Goal: Task Accomplishment & Management: Use online tool/utility

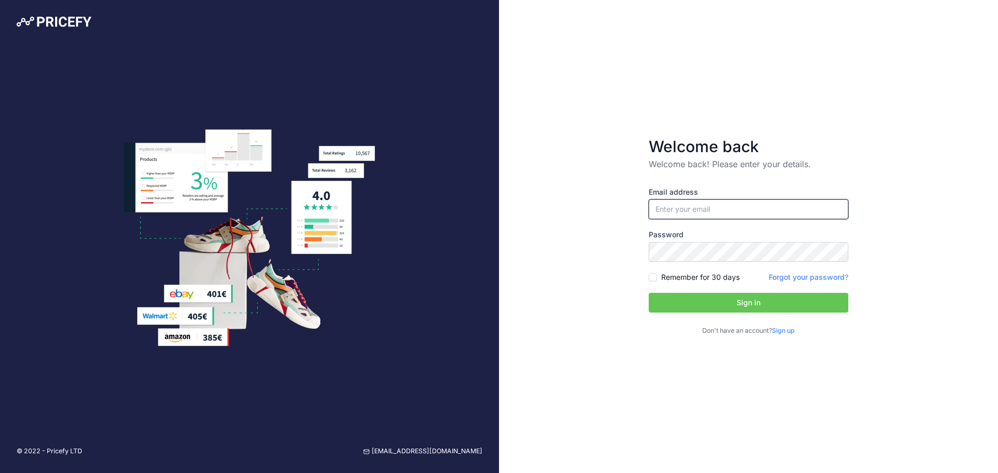
click at [690, 215] on input "email" at bounding box center [748, 210] width 200 height 20
paste input "[PERSON_NAME][EMAIL_ADDRESS][DOMAIN_NAME]"
type input "[PERSON_NAME][EMAIL_ADDRESS][DOMAIN_NAME]"
click at [733, 305] on button "Sign in" at bounding box center [748, 303] width 200 height 20
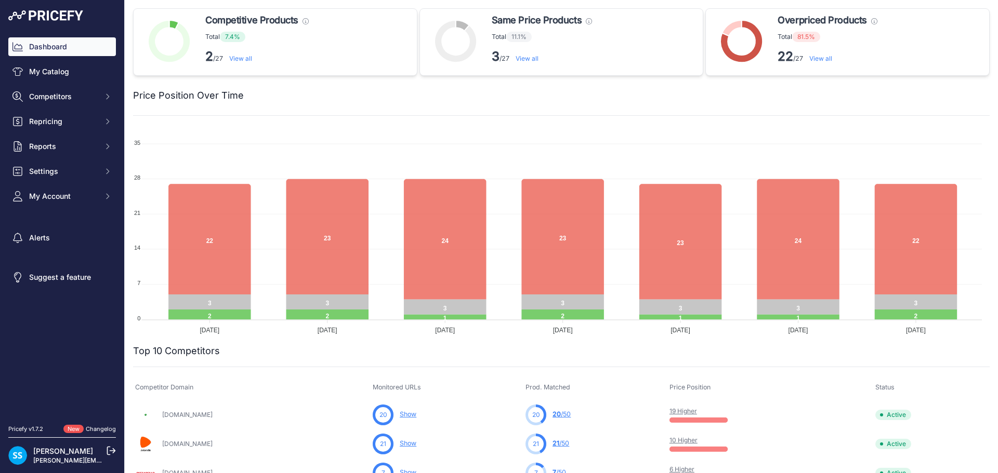
click at [827, 57] on link "View all" at bounding box center [820, 59] width 23 height 8
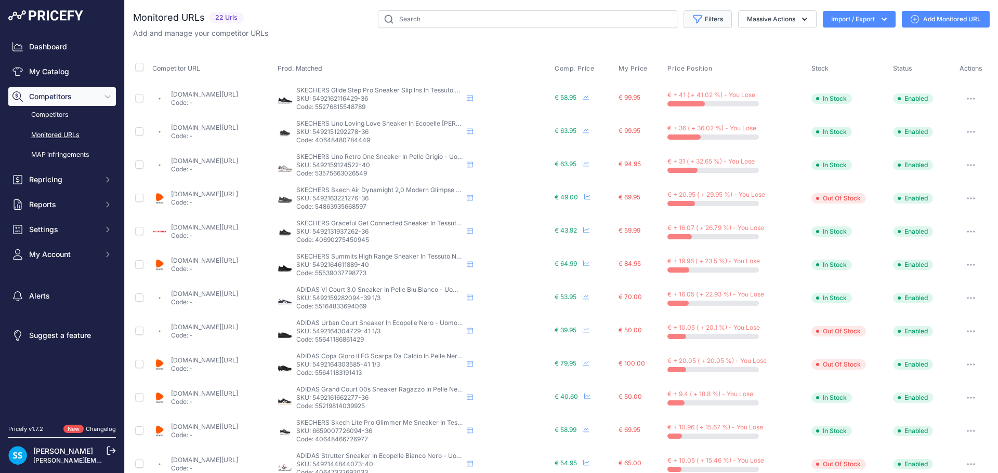
click at [712, 19] on button "Filters" at bounding box center [707, 19] width 48 height 18
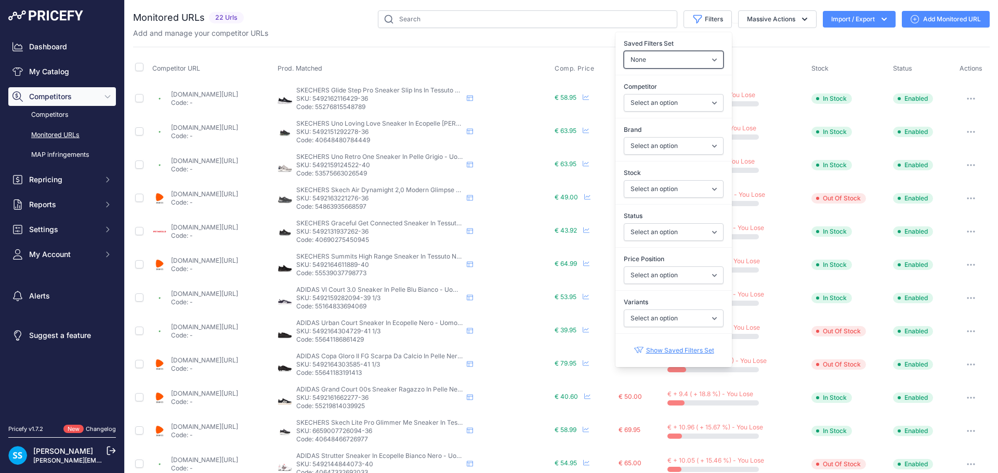
click at [697, 68] on select "None Competitors Cheaper Than Me Competitors Products Out Of Stock Competitors …" at bounding box center [673, 60] width 100 height 18
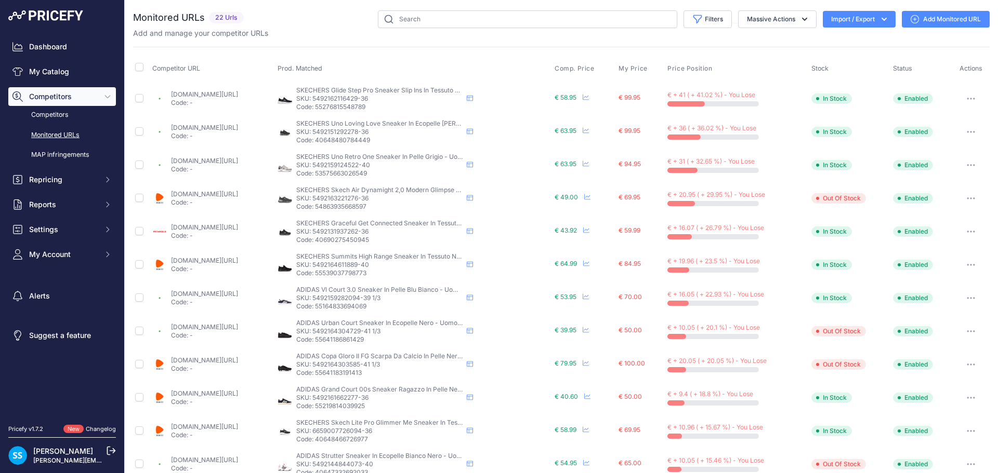
click at [736, 37] on div "Add and manage your competitor URLs" at bounding box center [561, 33] width 856 height 10
click at [642, 71] on span "My Price" at bounding box center [632, 68] width 29 height 8
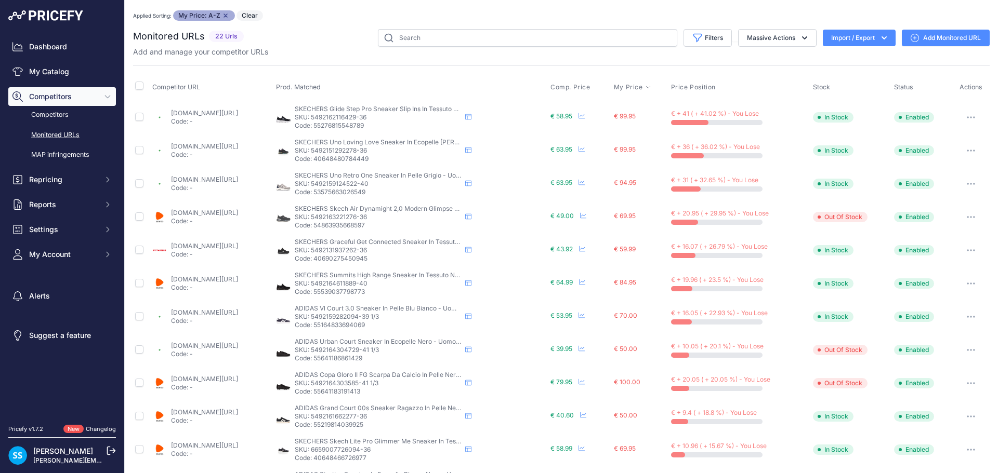
click at [643, 86] on span "My Price" at bounding box center [628, 87] width 29 height 8
click at [572, 119] on span "€ 58.95" at bounding box center [561, 116] width 22 height 8
click at [471, 115] on icon at bounding box center [468, 117] width 6 height 6
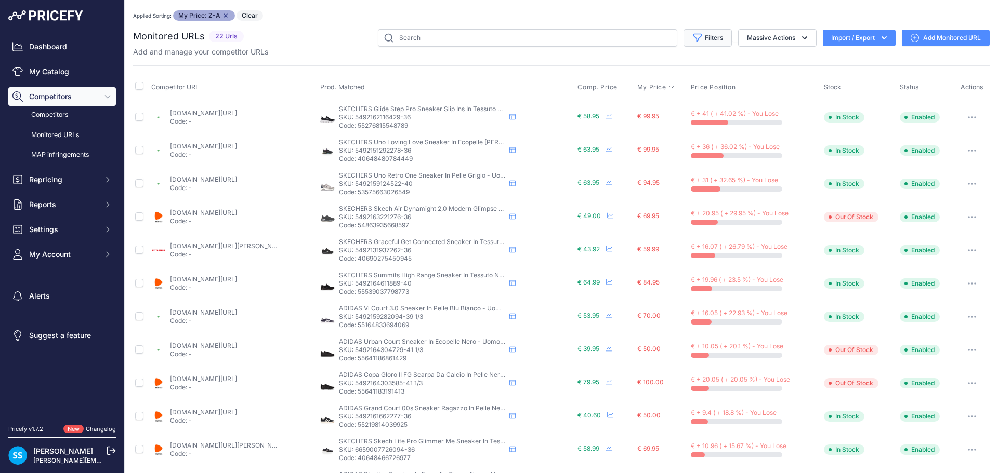
click at [699, 45] on button "Filters" at bounding box center [707, 38] width 48 height 18
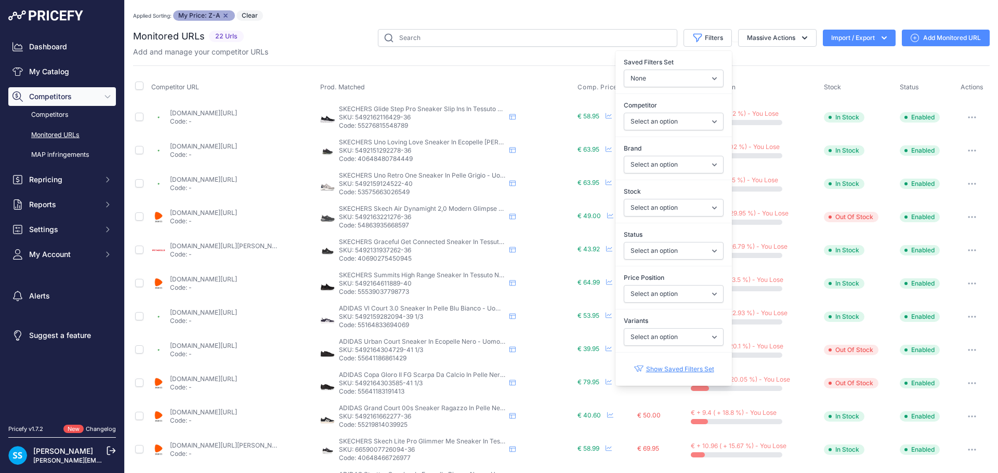
click at [695, 111] on div "Competitor Select an option escarpe.it pittarello.com zalando.it" at bounding box center [673, 115] width 116 height 38
click at [698, 118] on select "Select an option [DOMAIN_NAME] [DOMAIN_NAME] [DOMAIN_NAME]" at bounding box center [673, 122] width 100 height 18
select select "44912"
click at [623, 113] on select "Select an option [DOMAIN_NAME] [DOMAIN_NAME] [DOMAIN_NAME]" at bounding box center [673, 122] width 100 height 18
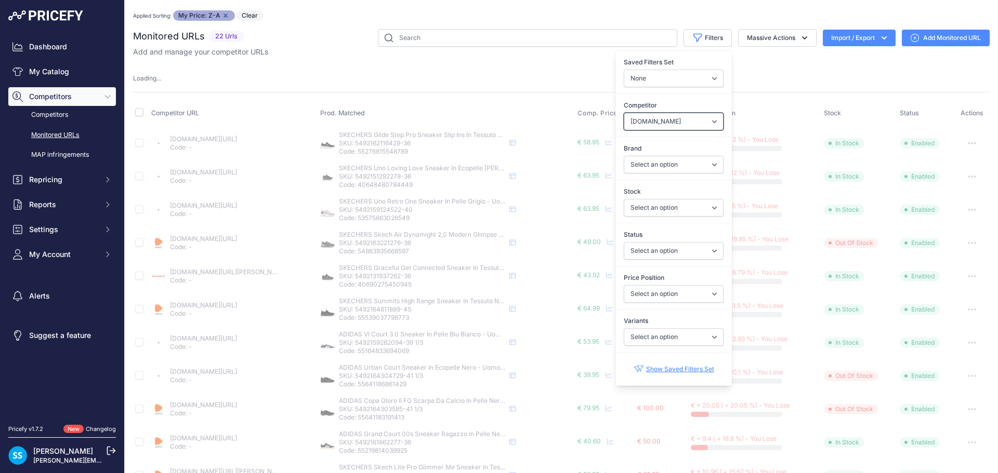
click at [695, 122] on select "Select an option [DOMAIN_NAME] [DOMAIN_NAME] [DOMAIN_NAME]" at bounding box center [673, 122] width 100 height 18
click at [623, 113] on select "Select an option [DOMAIN_NAME] [DOMAIN_NAME] [DOMAIN_NAME]" at bounding box center [673, 122] width 100 height 18
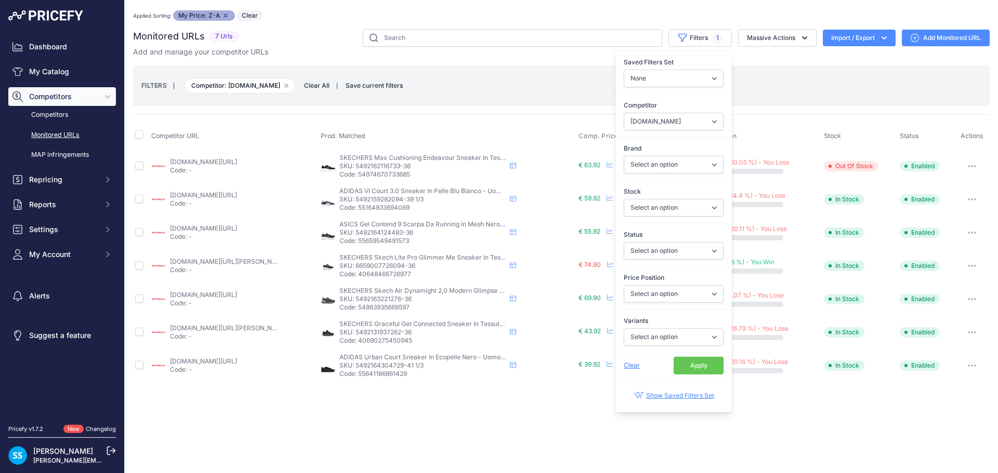
click at [753, 102] on div "FILTERS | Competitor: pittarello.com Remove filter option Clear All | Save curr…" at bounding box center [561, 85] width 856 height 41
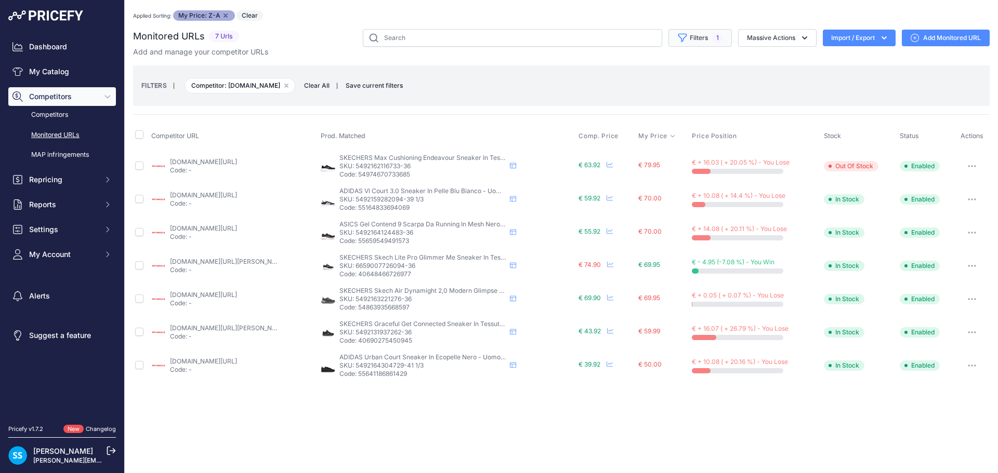
click at [685, 36] on icon "button" at bounding box center [682, 38] width 10 height 10
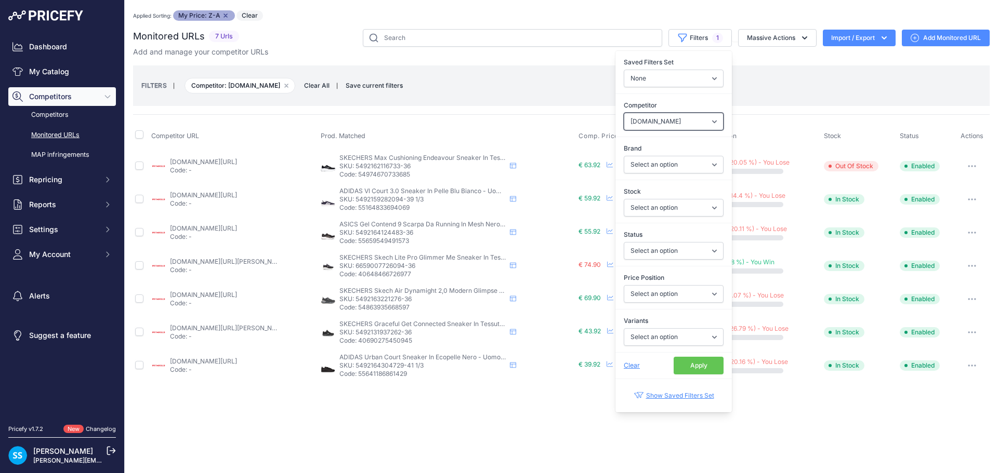
click at [695, 125] on select "Select an option zalando.it escarpe.it pittarello.com" at bounding box center [673, 122] width 100 height 18
select select "17"
click at [623, 113] on select "Select an option zalando.it escarpe.it pittarello.com" at bounding box center [673, 122] width 100 height 18
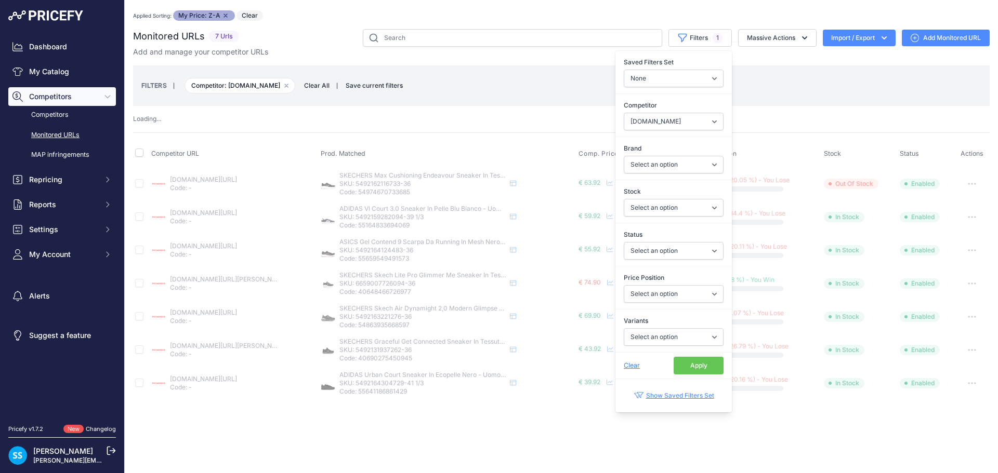
click at [693, 368] on button "Apply" at bounding box center [698, 366] width 50 height 18
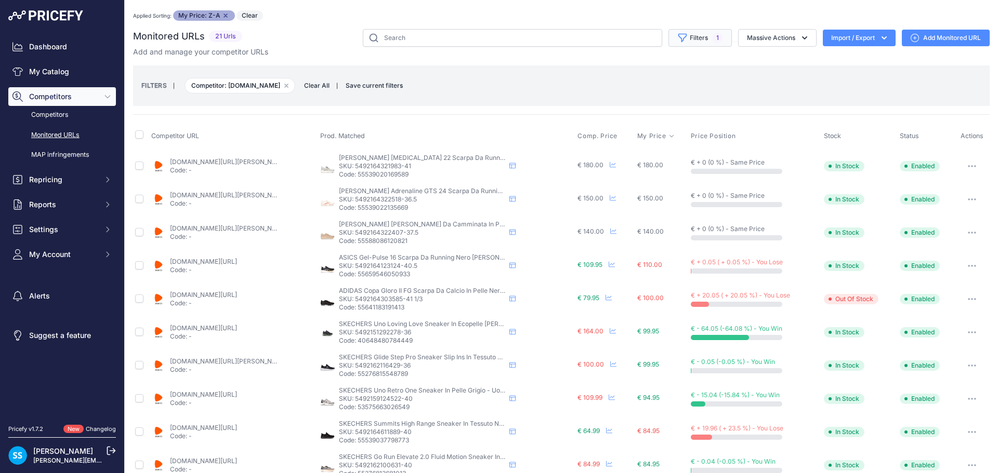
click at [712, 34] on span "1" at bounding box center [717, 38] width 11 height 10
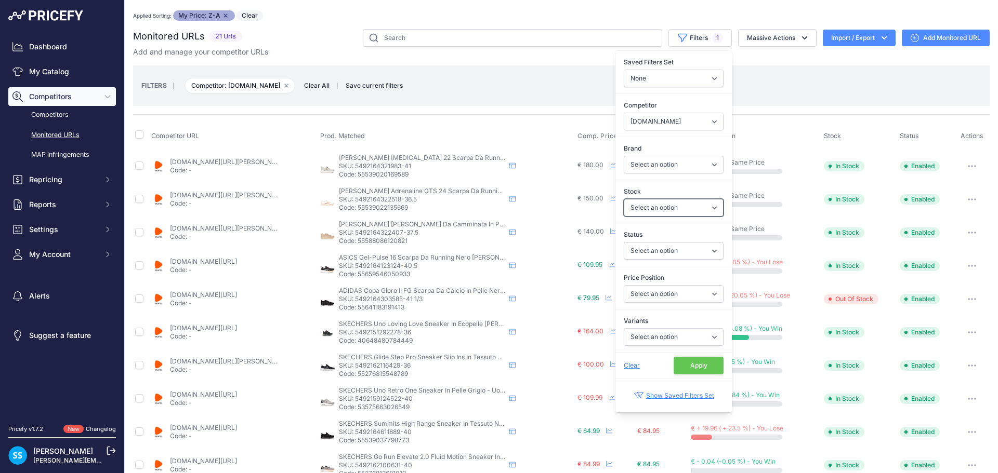
click at [697, 204] on select "Select an option In Stock Out Of Stock" at bounding box center [673, 208] width 100 height 18
select select "0"
click at [623, 199] on select "Select an option In Stock Out Of Stock" at bounding box center [673, 208] width 100 height 18
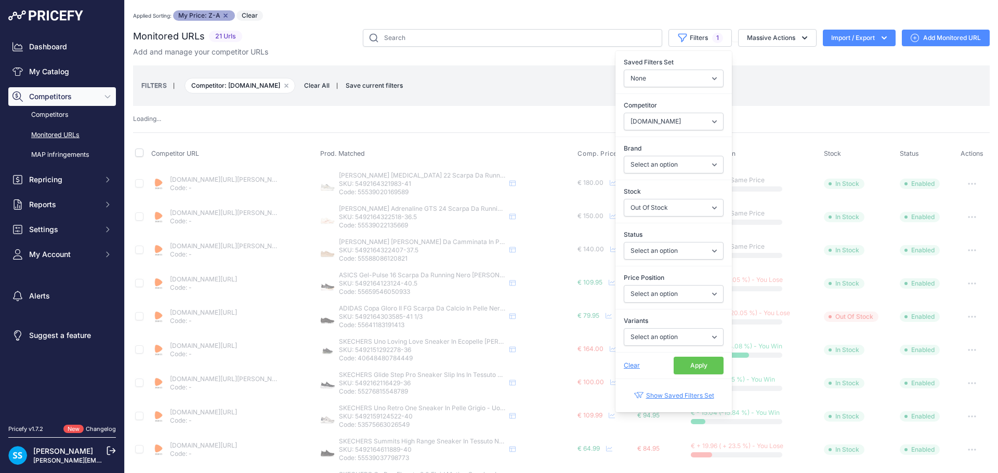
click at [684, 366] on button "Apply" at bounding box center [698, 366] width 50 height 18
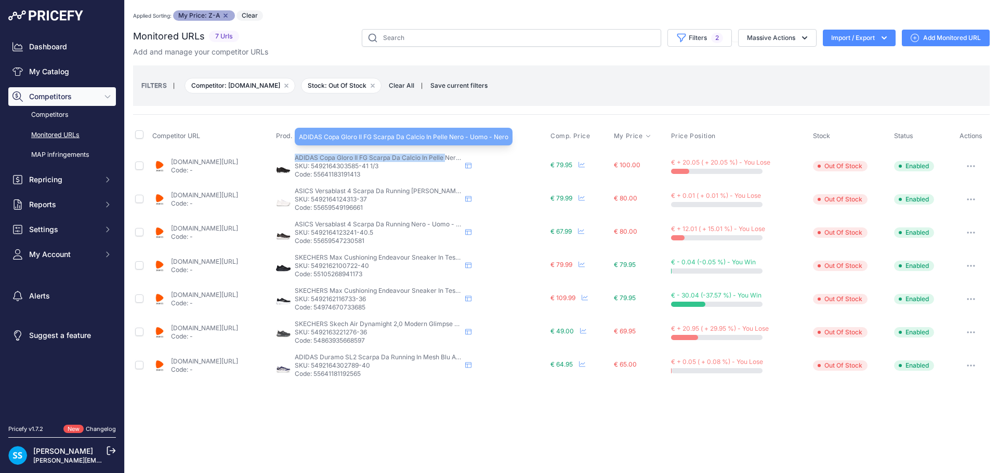
drag, startPoint x: 342, startPoint y: 157, endPoint x: 488, endPoint y: 161, distance: 146.6
click at [488, 161] on span "ADIDAS Copa Gloro II FG Scarpa Da Calcio In Pelle Nero - Uomo - Nero" at bounding box center [399, 158] width 209 height 8
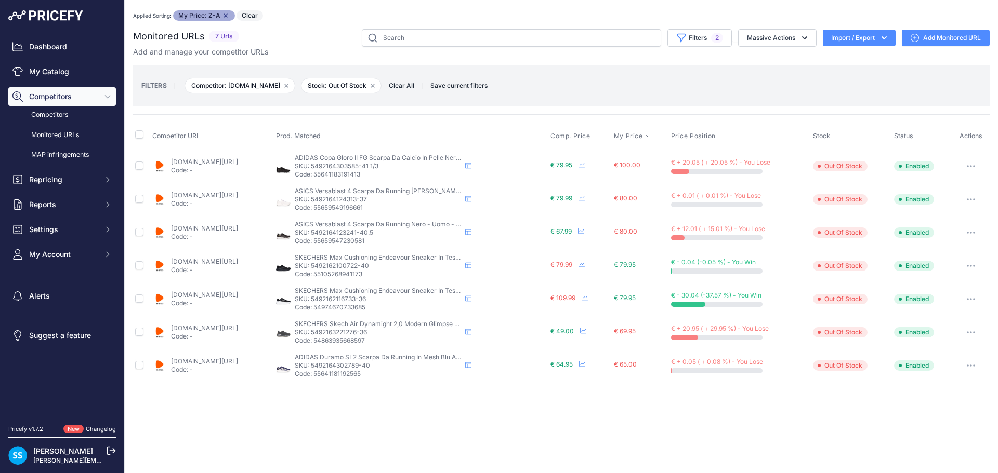
click at [378, 163] on p "SKU: 5492164303585-41 1/3" at bounding box center [378, 166] width 166 height 8
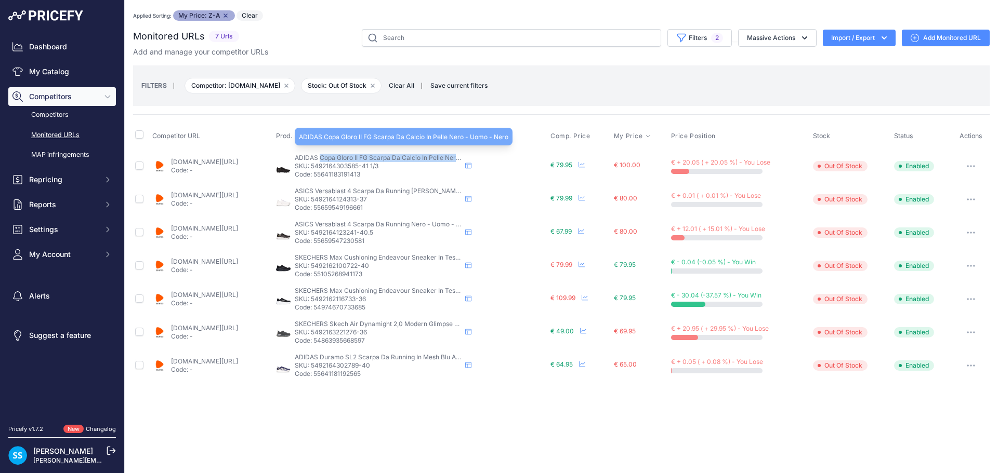
drag, startPoint x: 364, startPoint y: 157, endPoint x: 503, endPoint y: 161, distance: 139.8
click at [503, 161] on span "ADIDAS Copa Gloro II FG Scarpa Da Calcio In Pelle Nero - Uomo - Nero" at bounding box center [399, 158] width 209 height 8
copy span "Copa Gloro II FG Scarpa Da Calcio In Pelle Nero"
click at [413, 156] on span "ADIDAS Copa Gloro II FG Scarpa Da Calcio In Pelle Nero - Uomo - Nero" at bounding box center [399, 158] width 209 height 8
drag, startPoint x: 364, startPoint y: 156, endPoint x: 411, endPoint y: 156, distance: 47.3
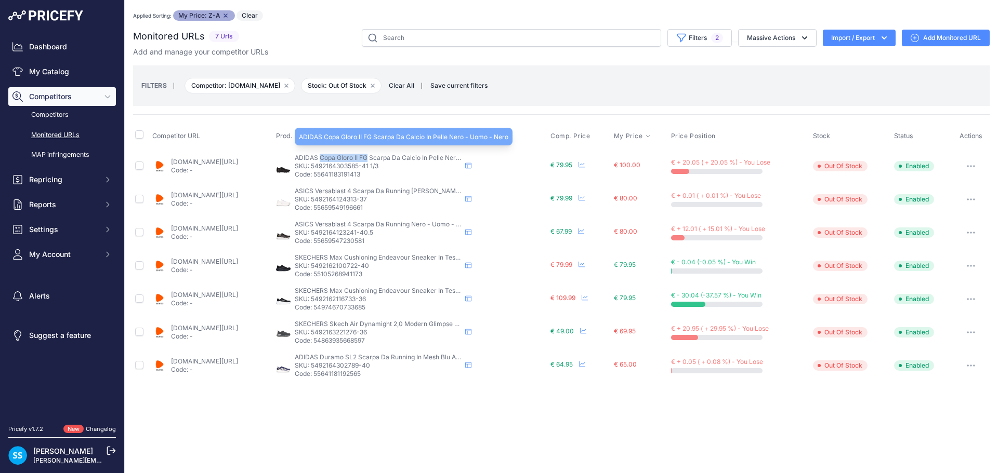
click at [411, 156] on span "ADIDAS Copa Gloro II FG Scarpa Da Calcio In Pelle Nero - Uomo - Nero" at bounding box center [399, 158] width 209 height 8
copy span "Copa Gloro II FG"
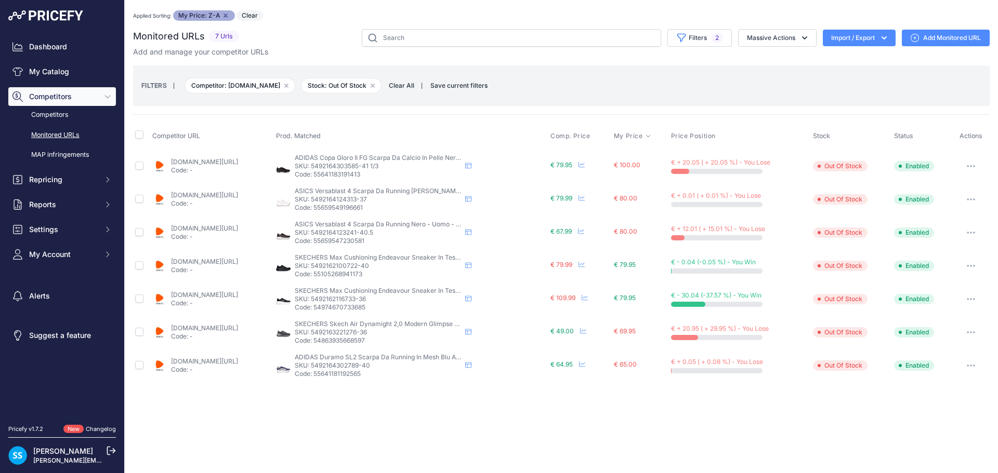
click at [845, 167] on span "Out Of Stock" at bounding box center [840, 166] width 55 height 10
click at [979, 167] on button "button" at bounding box center [970, 166] width 21 height 15
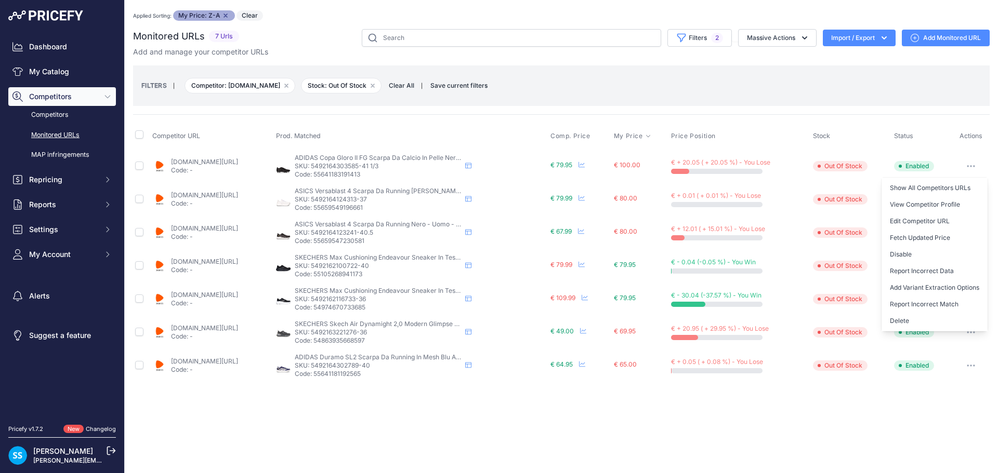
click at [827, 98] on div "FILTERS | Competitor: zalando.it Remove filter option Stock: Out Of Stock Remov…" at bounding box center [561, 86] width 840 height 28
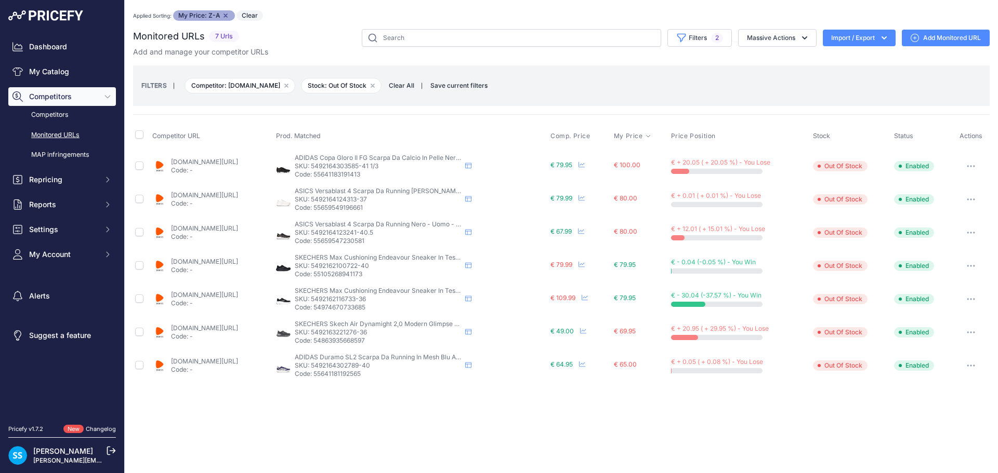
click at [855, 167] on span "Out Of Stock" at bounding box center [840, 166] width 55 height 10
click at [471, 166] on icon at bounding box center [468, 166] width 6 height 6
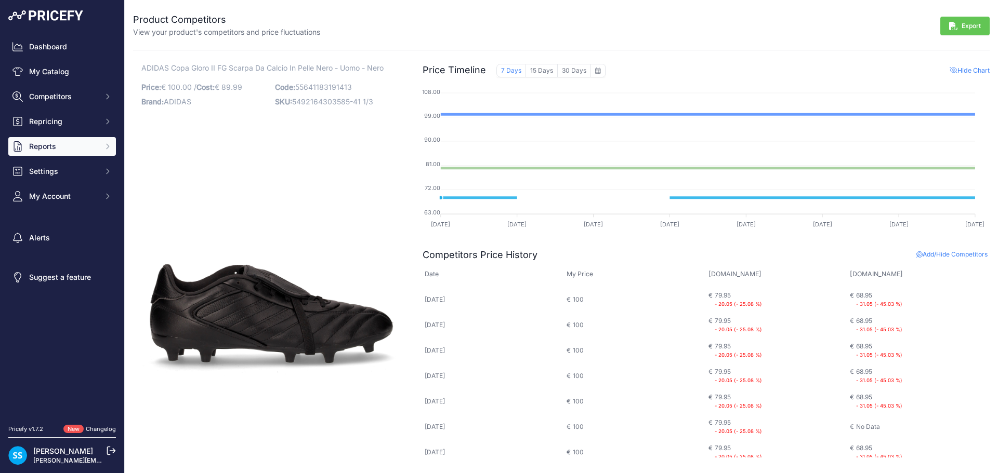
click at [70, 139] on button "Reports" at bounding box center [62, 146] width 108 height 19
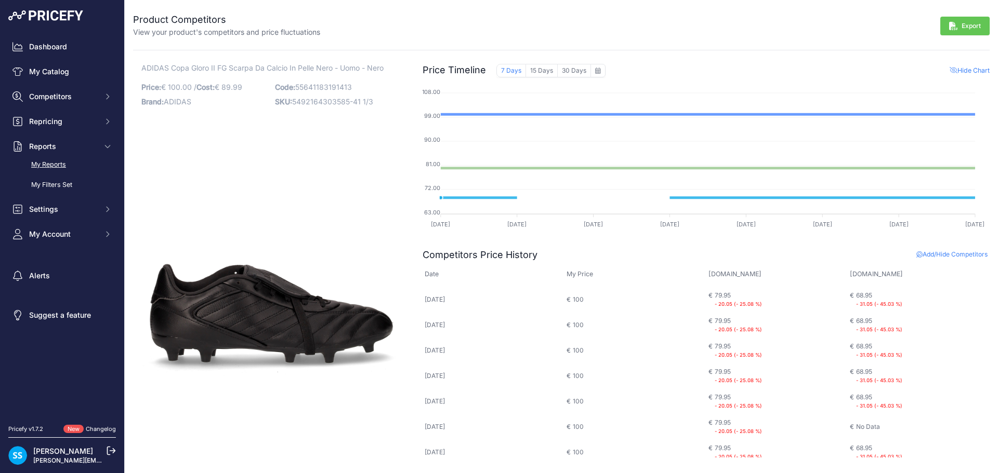
click at [71, 167] on link "My Reports" at bounding box center [62, 165] width 108 height 18
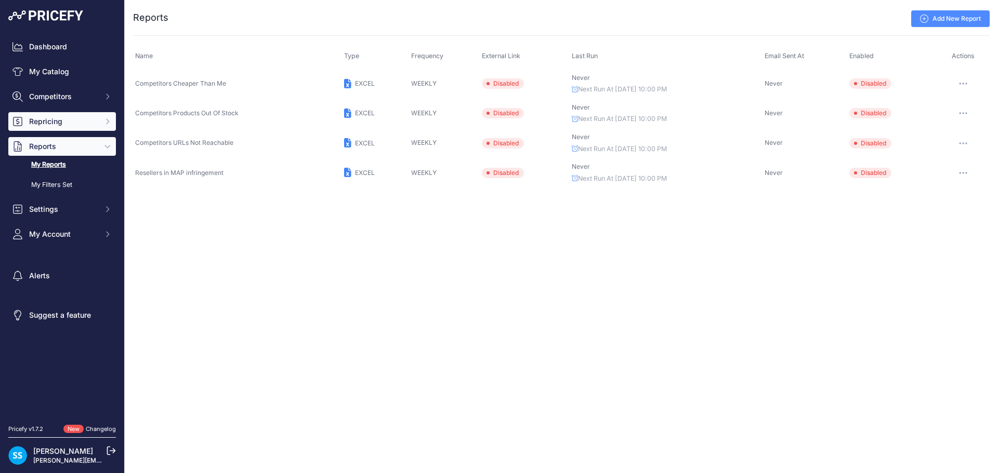
click at [68, 122] on span "Repricing" at bounding box center [63, 121] width 68 height 10
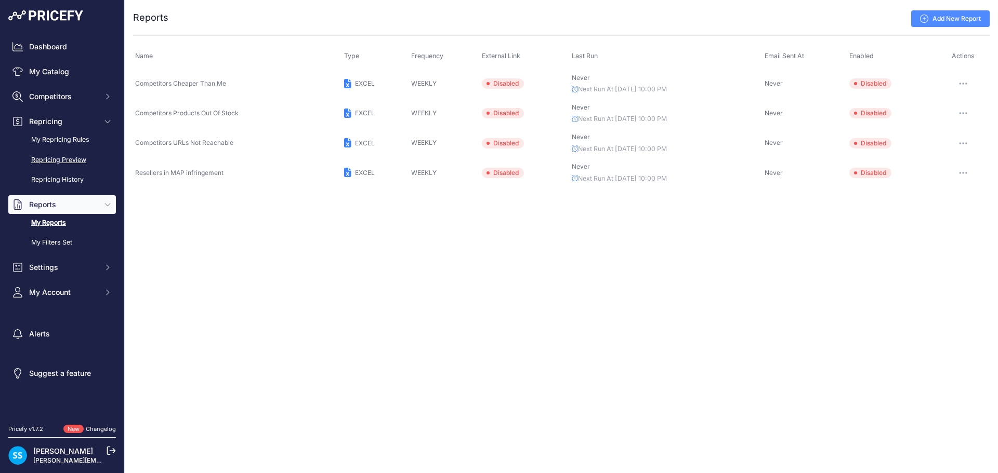
click at [73, 158] on link "Repricing Preview" at bounding box center [62, 160] width 108 height 18
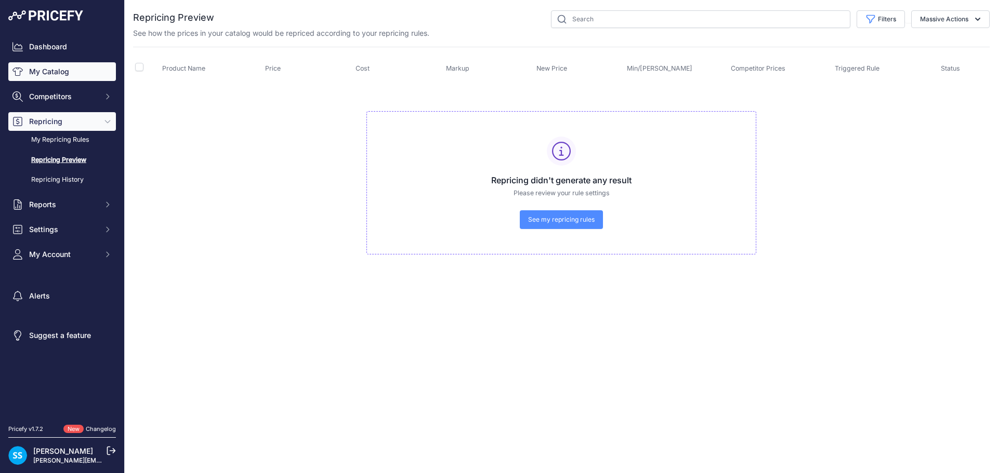
click at [59, 76] on link "My Catalog" at bounding box center [62, 71] width 108 height 19
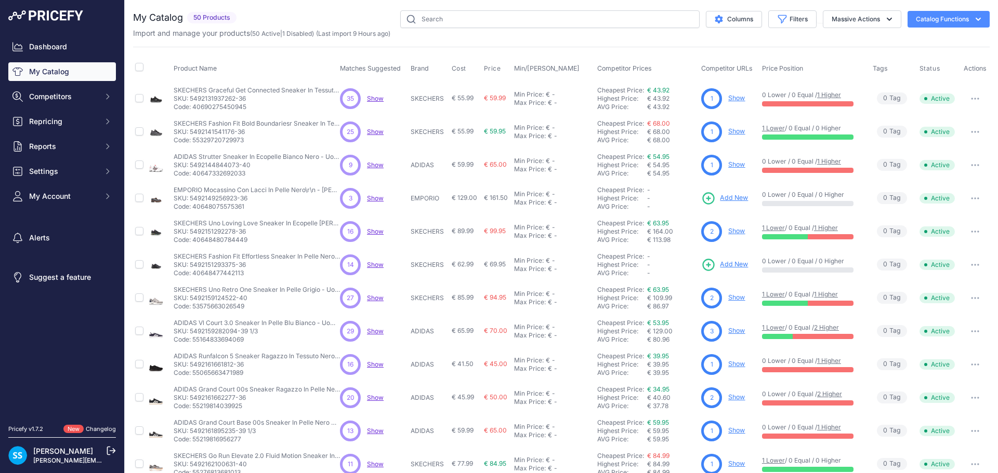
click at [55, 47] on link "Dashboard" at bounding box center [62, 46] width 108 height 19
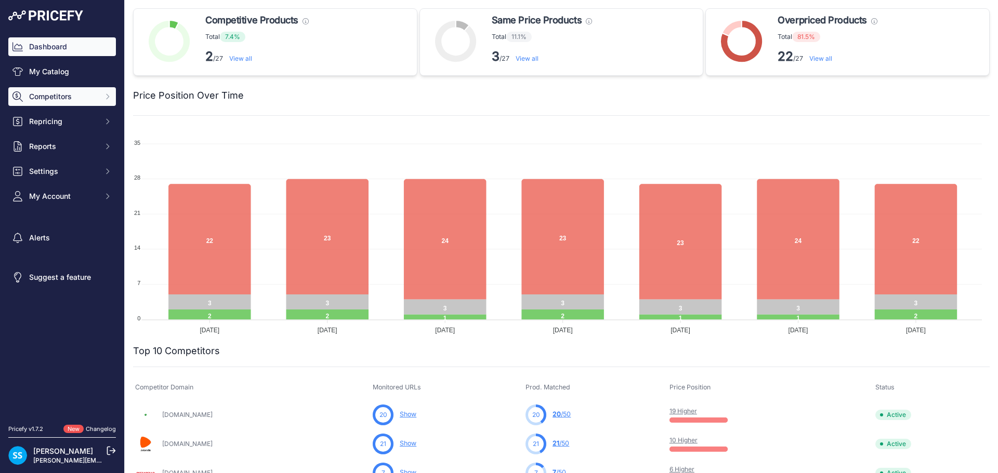
click at [75, 97] on span "Competitors" at bounding box center [63, 96] width 68 height 10
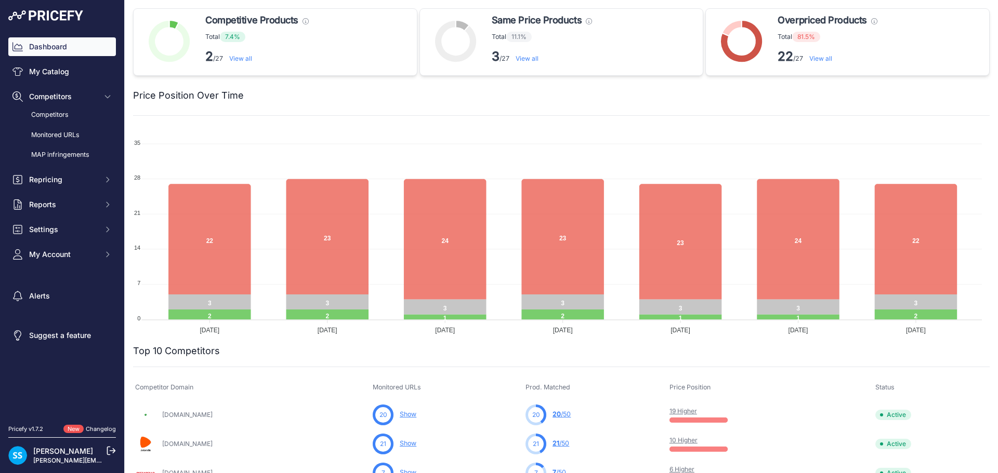
click at [824, 60] on link "View all" at bounding box center [820, 59] width 23 height 8
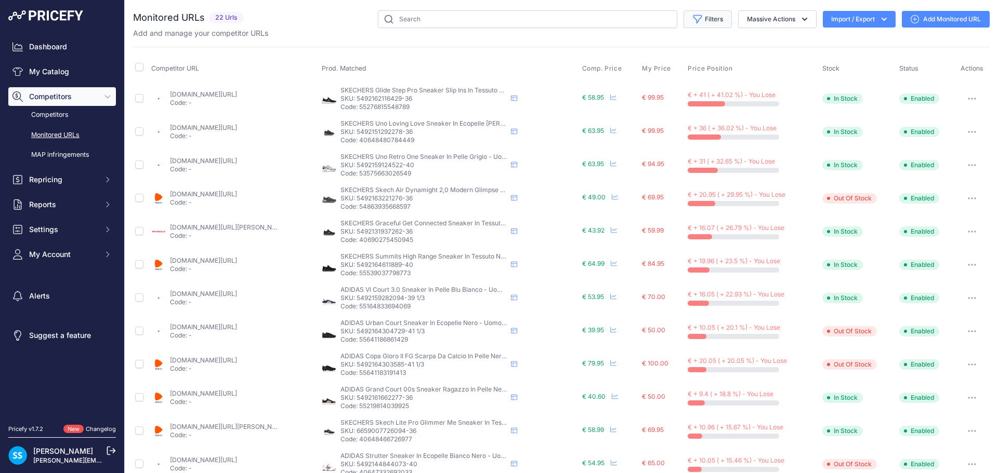
click at [713, 21] on button "Filters" at bounding box center [707, 19] width 48 height 18
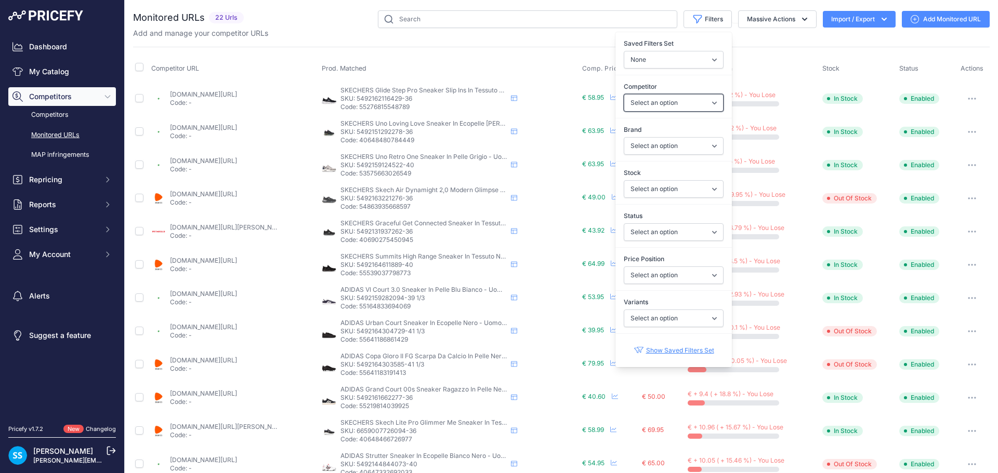
click at [682, 96] on select "Select an option [DOMAIN_NAME] [DOMAIN_NAME] [DOMAIN_NAME]" at bounding box center [673, 103] width 100 height 18
select select "17"
click at [623, 94] on select "Select an option [DOMAIN_NAME] [DOMAIN_NAME] [DOMAIN_NAME]" at bounding box center [673, 103] width 100 height 18
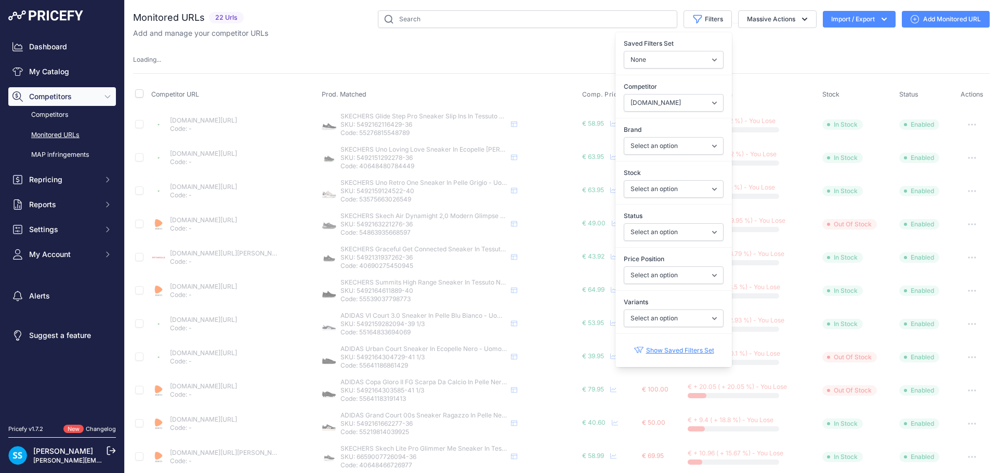
click at [542, 56] on div "Loading ..." at bounding box center [561, 60] width 856 height 10
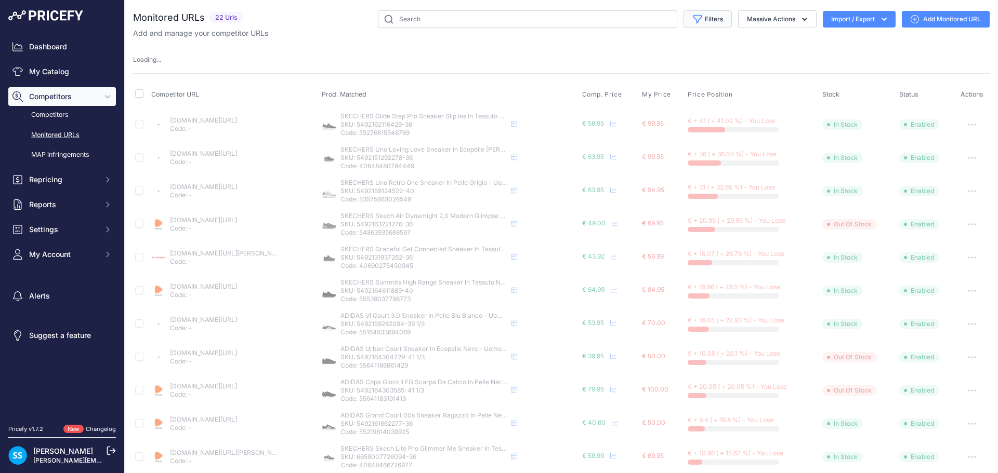
click at [694, 19] on button "Filters" at bounding box center [707, 19] width 48 height 18
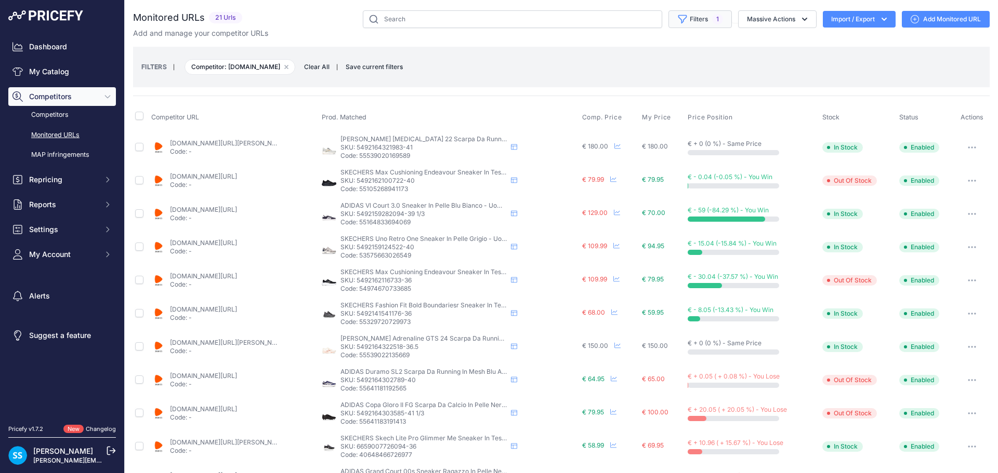
select select "17"
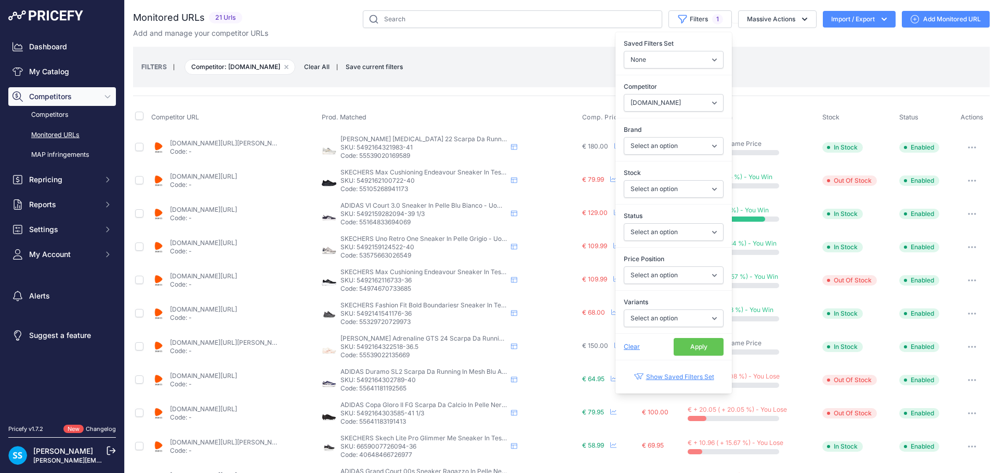
click at [777, 100] on div "Competitor URL Prod. Matched Comp. Price My Price" at bounding box center [561, 446] width 856 height 700
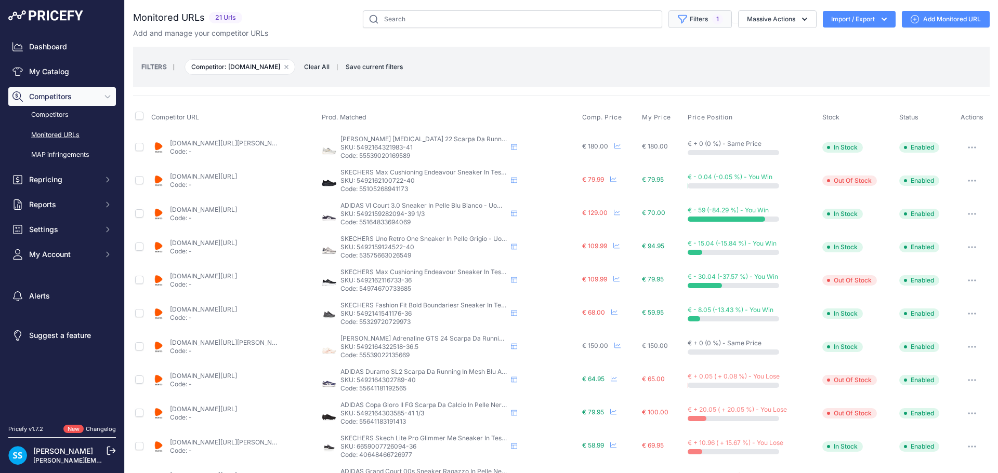
click at [712, 15] on span "1" at bounding box center [717, 19] width 11 height 10
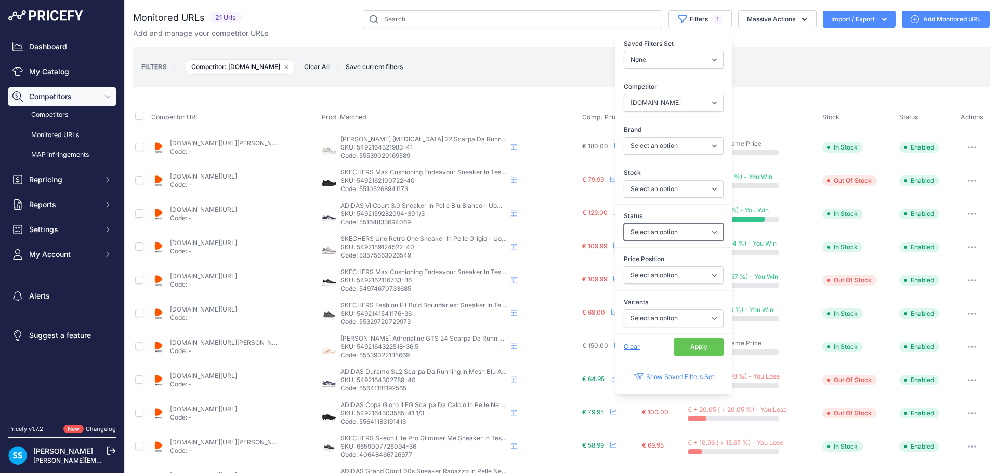
click at [692, 230] on select "Select an option Enabled Disabled In progress Scraping Failed Not Found Missing…" at bounding box center [673, 232] width 100 height 18
click at [685, 215] on label "Status" at bounding box center [673, 216] width 100 height 10
click at [685, 223] on select "Select an option Enabled Disabled In progress Scraping Failed Not Found Missing…" at bounding box center [673, 232] width 100 height 18
click at [676, 62] on select "None Competitors Cheaper Than Me Competitors Products Out Of Stock Competitors …" at bounding box center [673, 60] width 100 height 18
select select "33688"
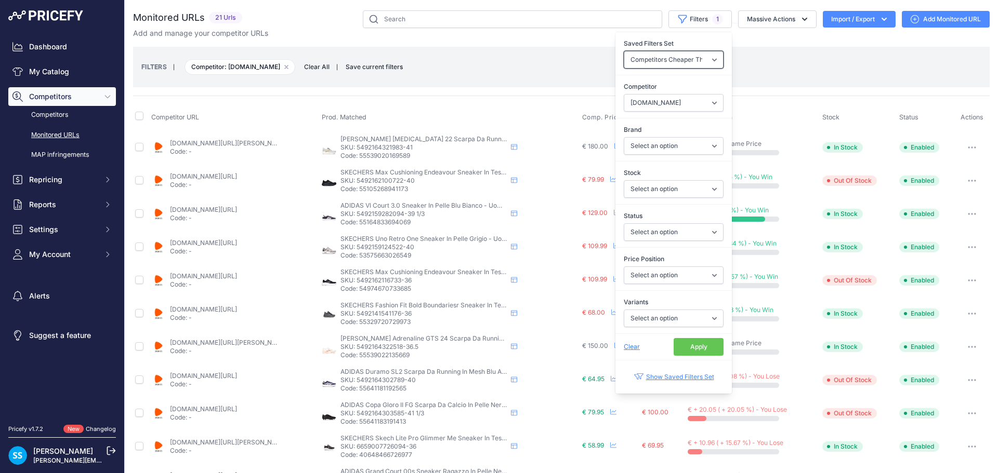
click at [623, 51] on select "None Competitors Cheaper Than Me Competitors Products Out Of Stock Competitors …" at bounding box center [673, 60] width 100 height 18
click at [694, 344] on button "Apply" at bounding box center [698, 347] width 50 height 18
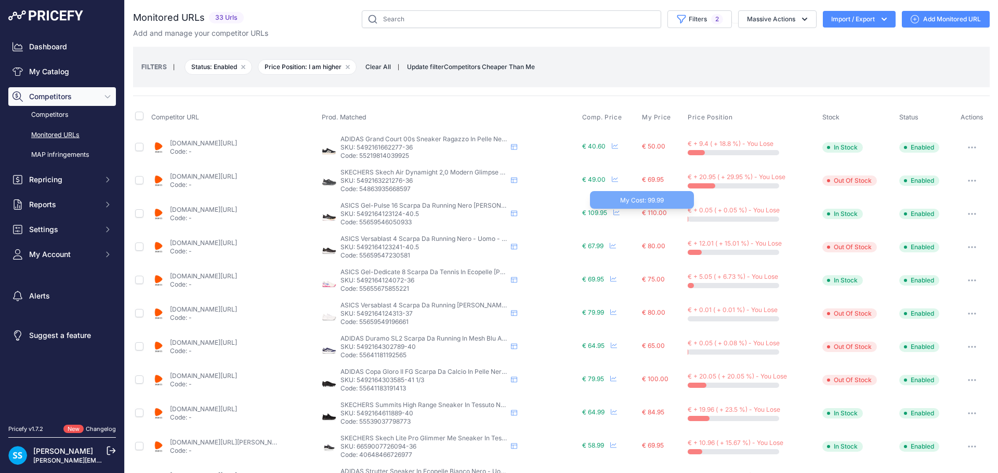
click at [646, 215] on span "€ 110.00" at bounding box center [654, 213] width 25 height 8
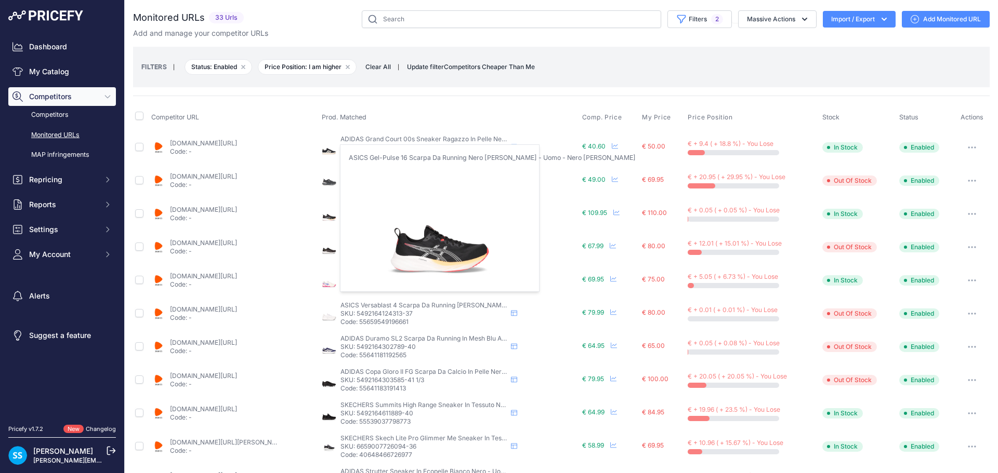
click at [330, 212] on img at bounding box center [329, 214] width 15 height 15
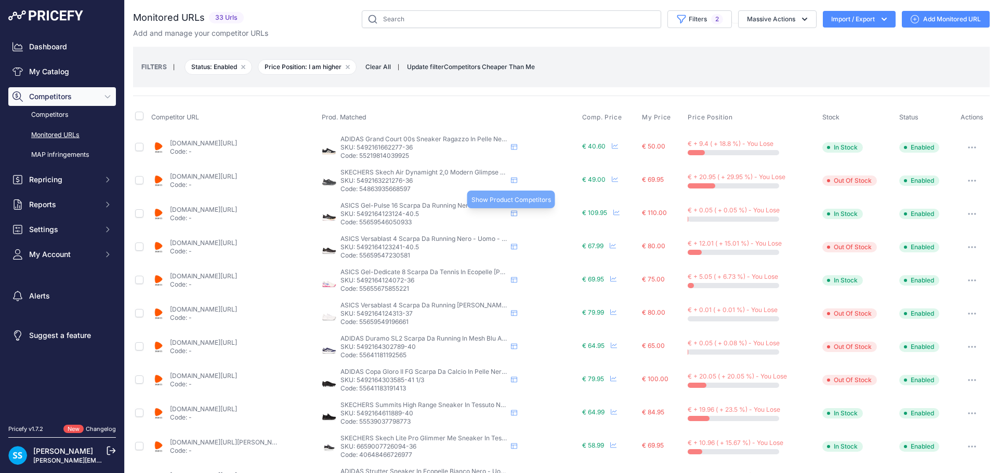
click at [513, 214] on icon at bounding box center [514, 213] width 6 height 6
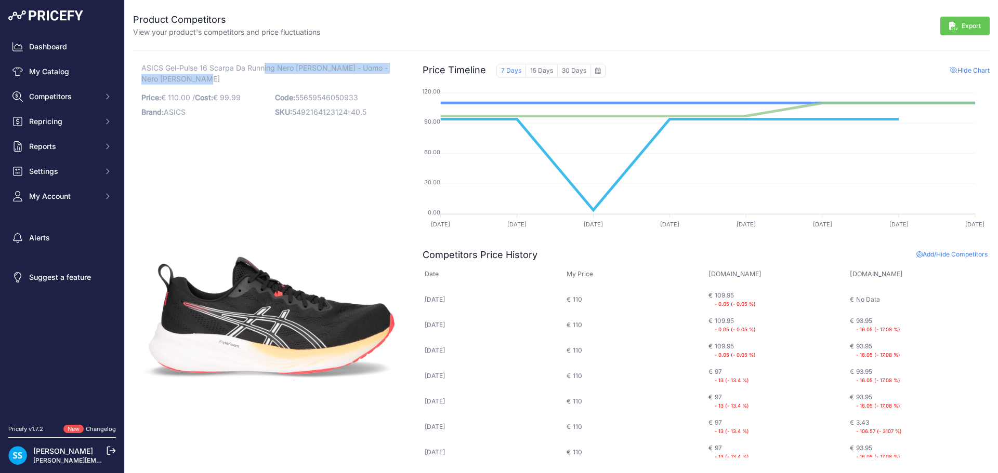
drag, startPoint x: 139, startPoint y: 65, endPoint x: 320, endPoint y: 74, distance: 180.5
click at [320, 74] on div "ASICS Gel-Pulse 16 Scarpa Da Running Nero [PERSON_NAME] - Uomo - Nero [PERSON_N…" at bounding box center [271, 260] width 277 height 395
copy span "ASICS Gel-Pulse 16 Scarpa Da Running Nero [PERSON_NAME]"
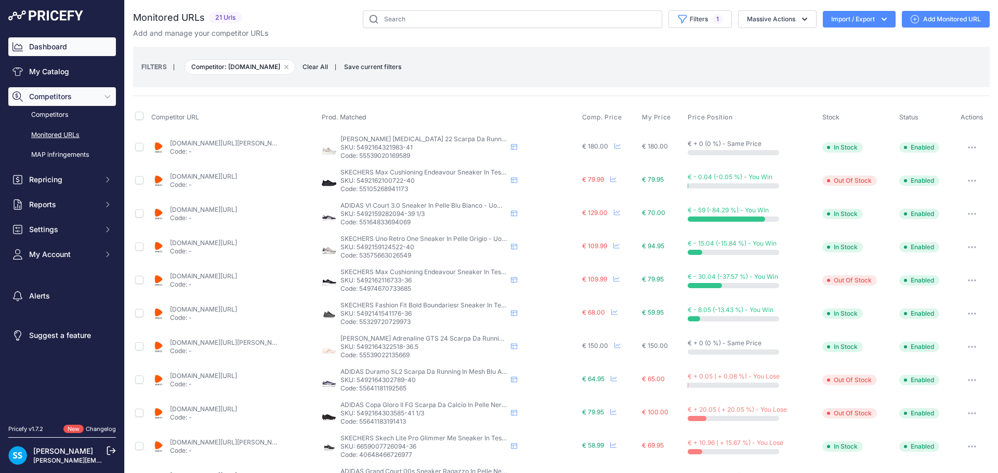
click at [56, 45] on link "Dashboard" at bounding box center [62, 46] width 108 height 19
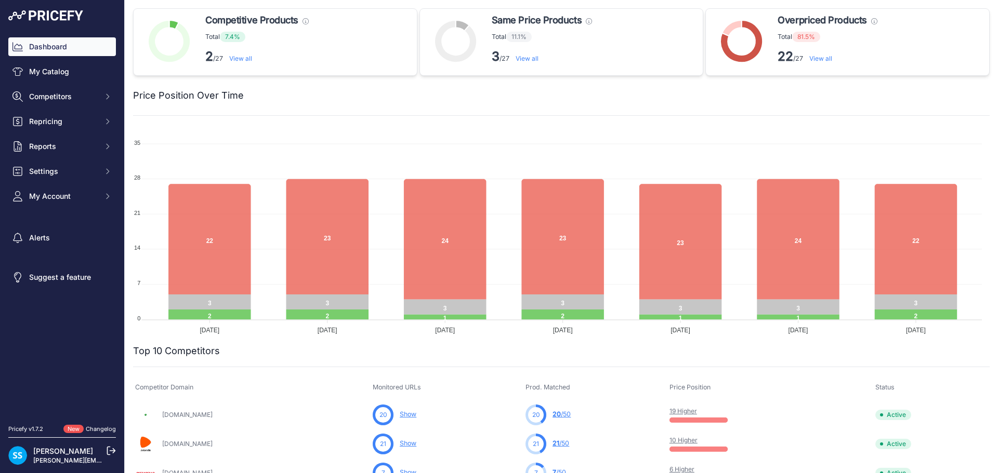
click at [241, 58] on link "View all" at bounding box center [240, 59] width 23 height 8
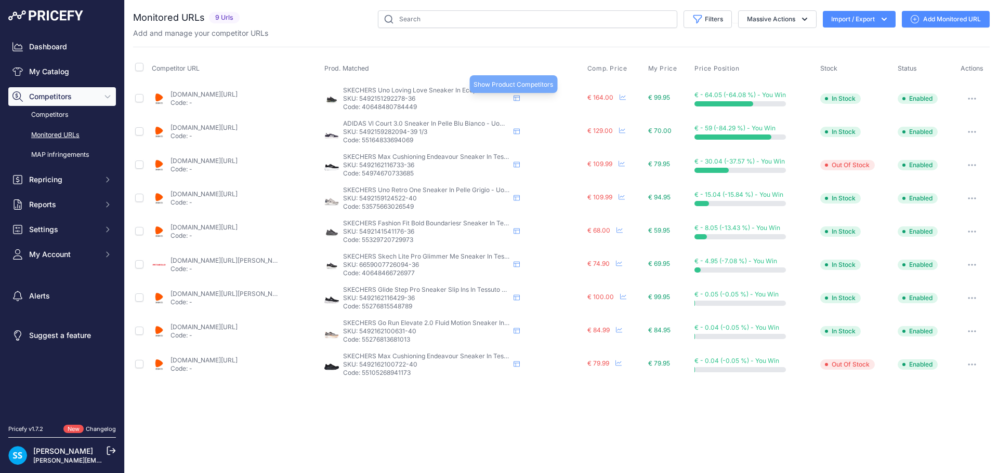
click at [518, 101] on icon at bounding box center [516, 99] width 6 height 6
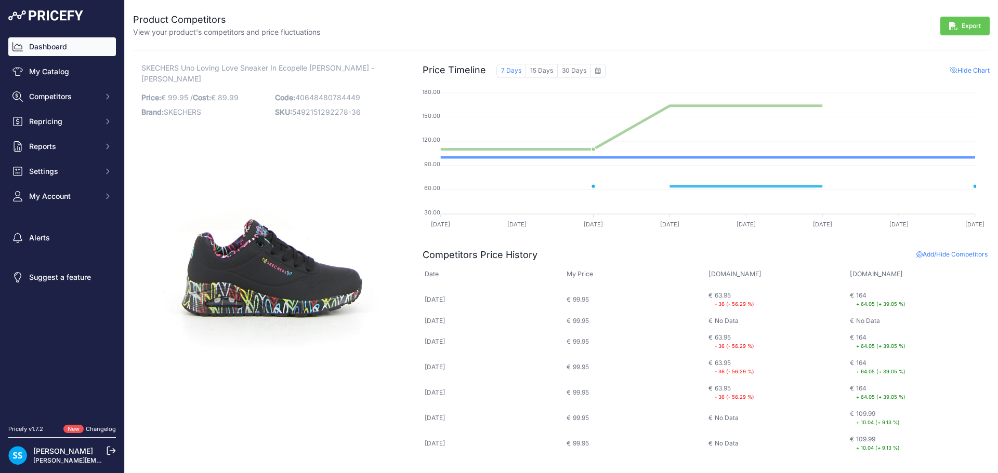
click at [30, 41] on link "Dashboard" at bounding box center [62, 46] width 108 height 19
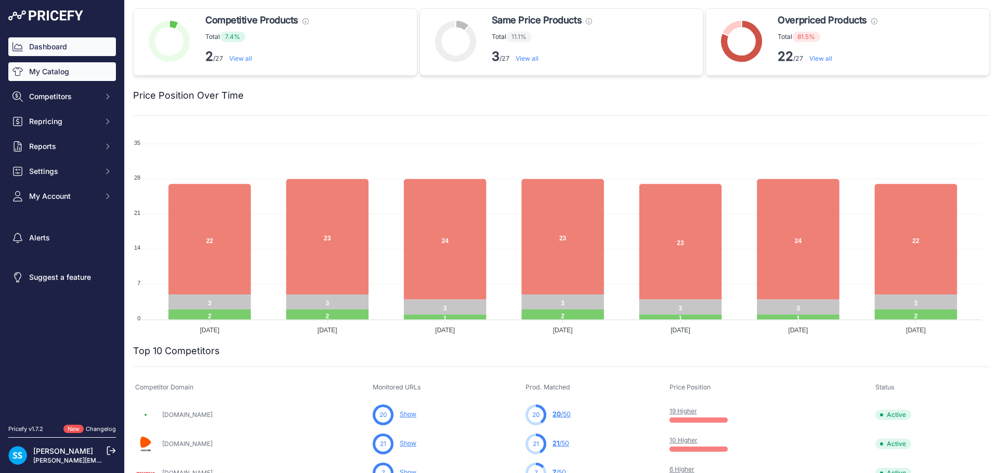
click at [72, 75] on link "My Catalog" at bounding box center [62, 71] width 108 height 19
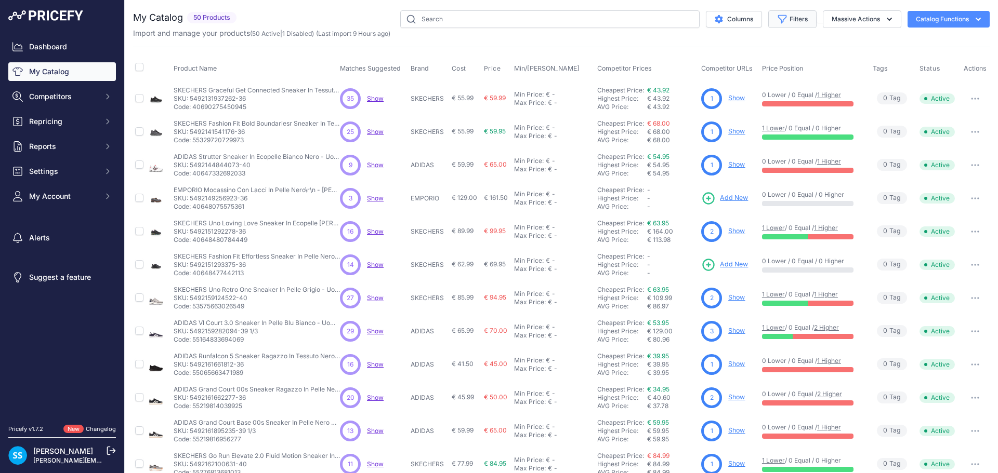
click at [793, 22] on button "Filters" at bounding box center [792, 19] width 48 height 18
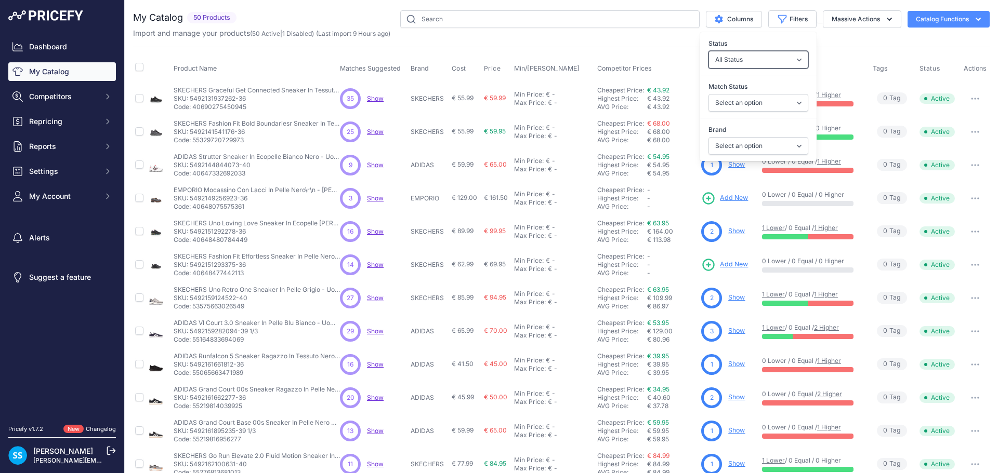
click at [785, 61] on select "All Status Only Enabled Only Disabled" at bounding box center [758, 60] width 100 height 18
click at [775, 37] on div "Status All Status Only Enabled Only Disabled" at bounding box center [758, 53] width 116 height 38
click at [785, 99] on select "Select an option Matched Unmatched" at bounding box center [758, 103] width 100 height 18
click at [780, 84] on label "Match Status" at bounding box center [758, 87] width 100 height 10
click at [780, 94] on select "Select an option Matched Unmatched" at bounding box center [758, 103] width 100 height 18
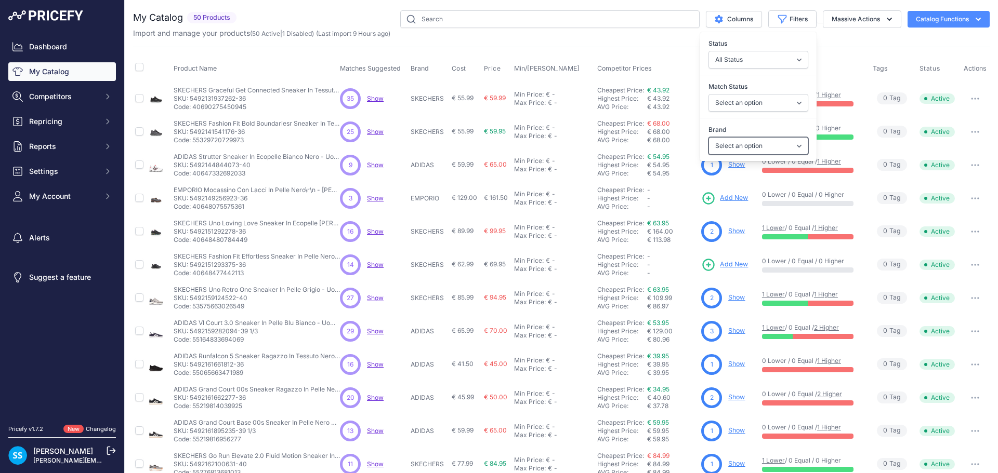
click at [786, 148] on select "Select an option ADIDAS ASICS BROOKS EMPORIO PUMA SKECHERS TAMARIS" at bounding box center [758, 146] width 100 height 18
select select "SKECHERS"
click at [708, 137] on select "Select an option ADIDAS ASICS BROOKS EMPORIO PUMA SKECHERS TAMARIS" at bounding box center [758, 146] width 100 height 18
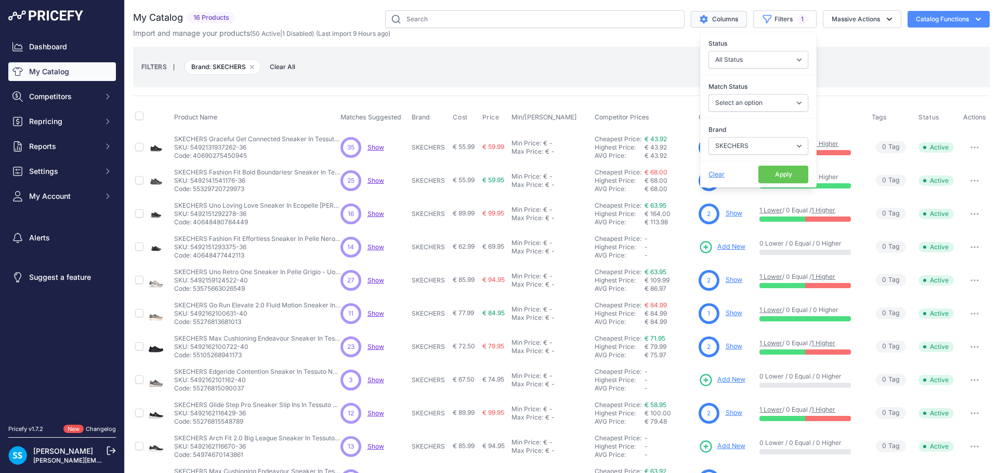
click at [726, 18] on button "Columns" at bounding box center [718, 19] width 56 height 17
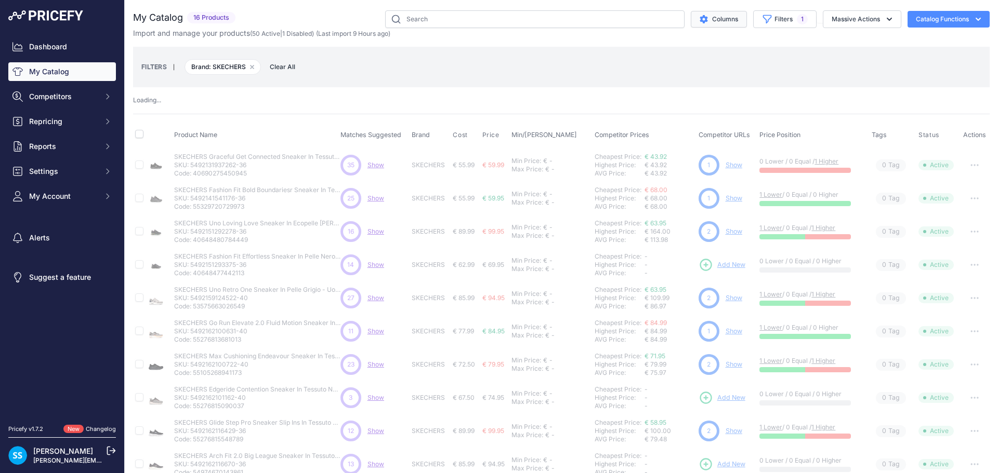
click at [722, 19] on button "Columns" at bounding box center [718, 19] width 56 height 17
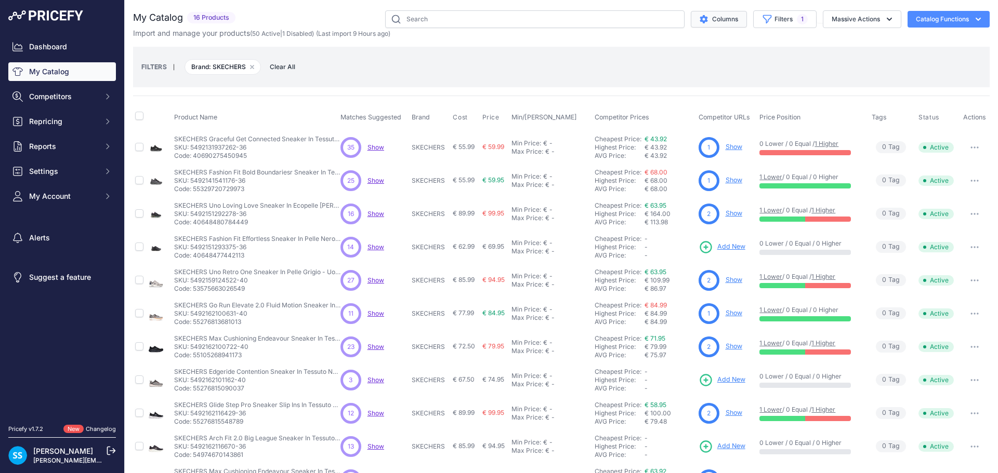
click at [713, 23] on button "Columns" at bounding box center [718, 19] width 56 height 17
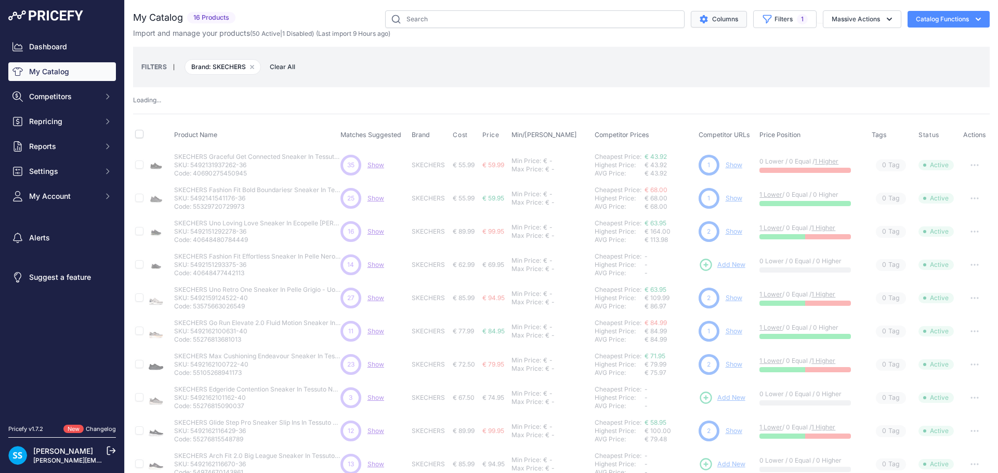
click at [702, 17] on button "Columns" at bounding box center [718, 19] width 56 height 17
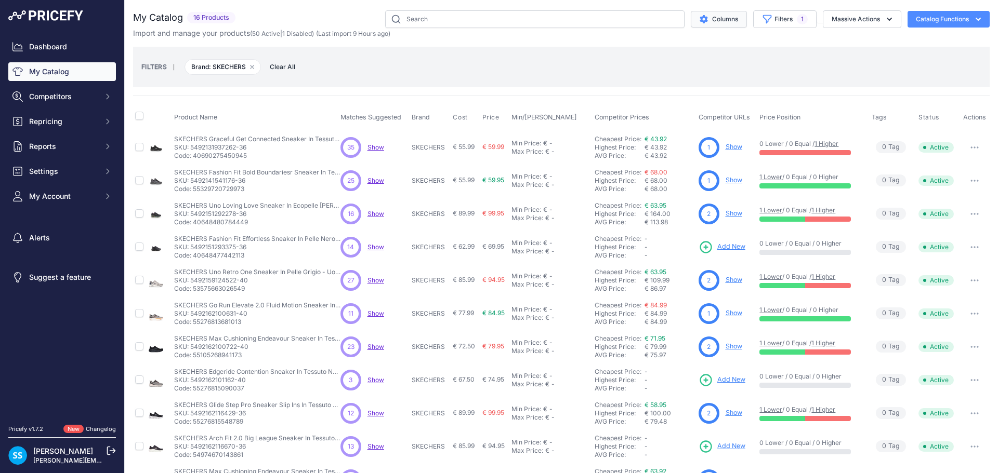
click at [725, 18] on button "Columns" at bounding box center [718, 19] width 56 height 17
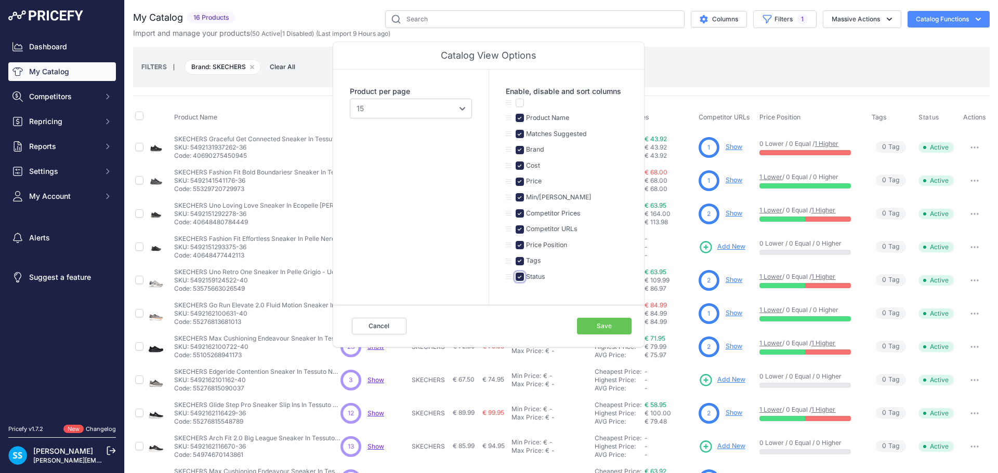
click at [521, 277] on input "checkbox" at bounding box center [519, 277] width 8 height 8
checkbox input "false"
click at [595, 324] on button "Save" at bounding box center [604, 326] width 55 height 17
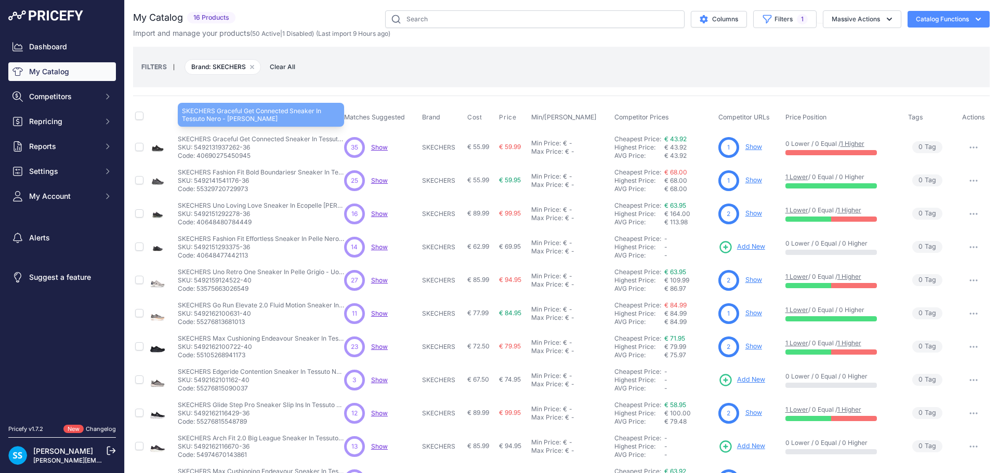
drag, startPoint x: 214, startPoint y: 137, endPoint x: 309, endPoint y: 141, distance: 94.7
click at [309, 141] on p "SKECHERS Graceful Get Connected Sneaker In Tessuto Nero - [PERSON_NAME]" at bounding box center [261, 139] width 166 height 8
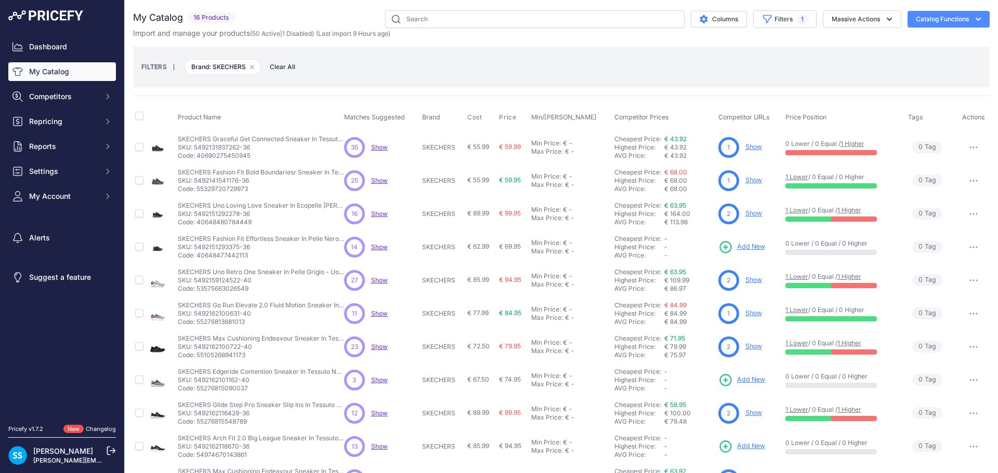
click at [376, 150] on span "Show" at bounding box center [379, 147] width 17 height 8
click at [381, 144] on span "Show" at bounding box center [379, 147] width 17 height 8
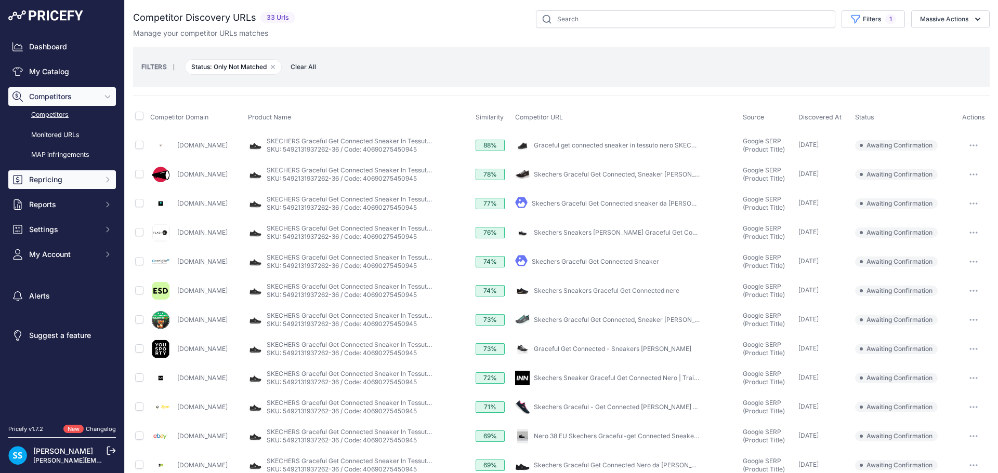
click at [58, 181] on span "Repricing" at bounding box center [63, 180] width 68 height 10
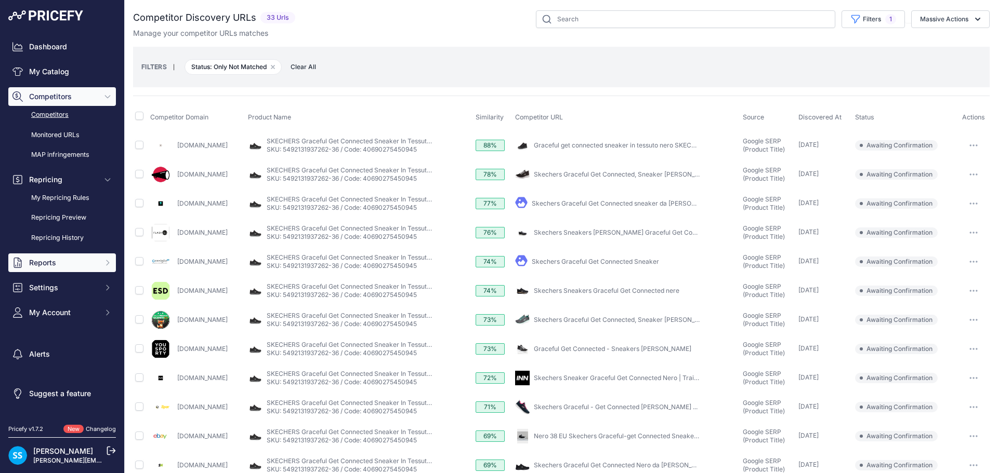
click at [46, 267] on span "Reports" at bounding box center [63, 263] width 68 height 10
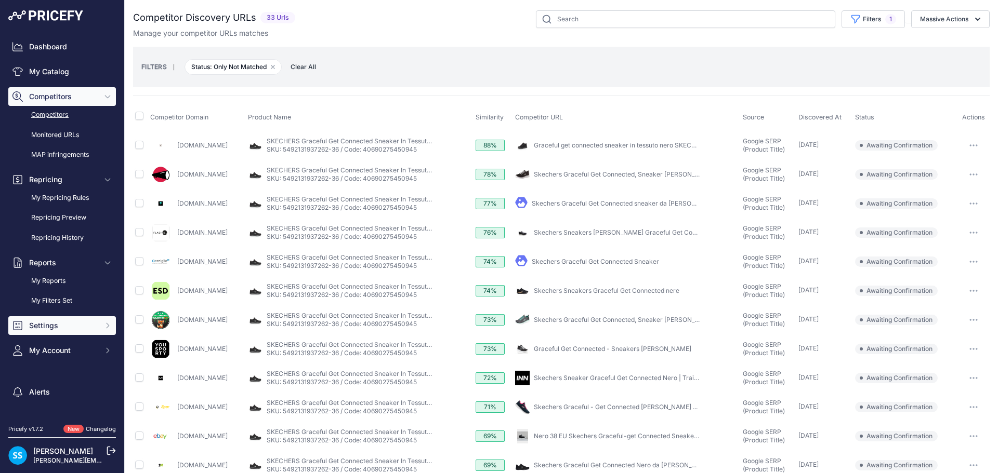
click at [49, 325] on span "Settings" at bounding box center [63, 326] width 68 height 10
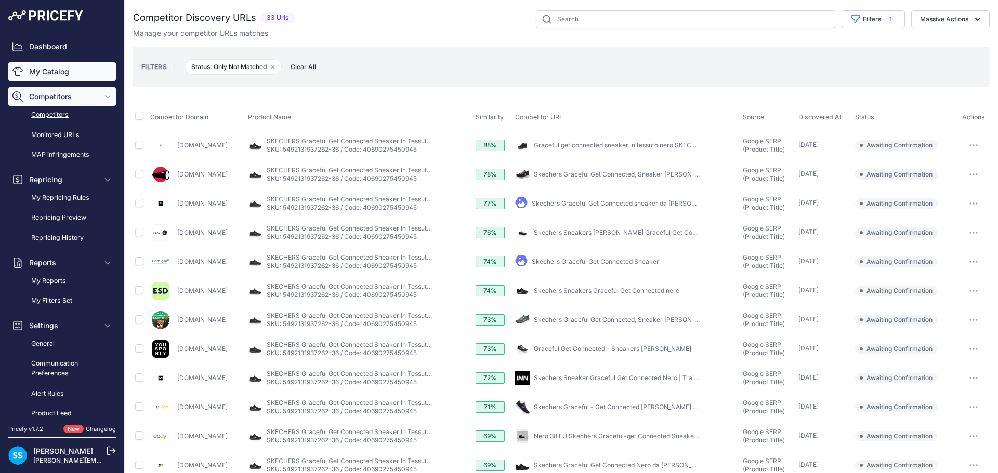
click at [62, 67] on link "My Catalog" at bounding box center [62, 71] width 108 height 19
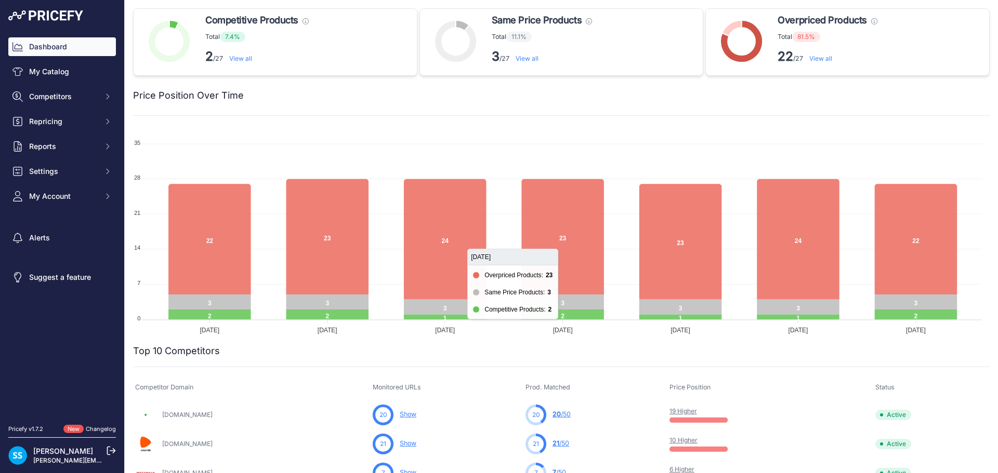
click at [816, 57] on link "View all" at bounding box center [820, 59] width 23 height 8
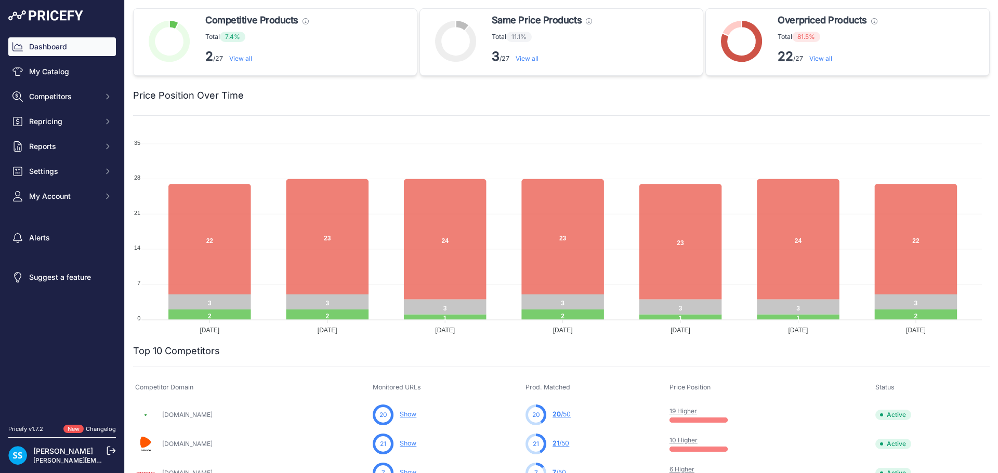
scroll to position [208, 0]
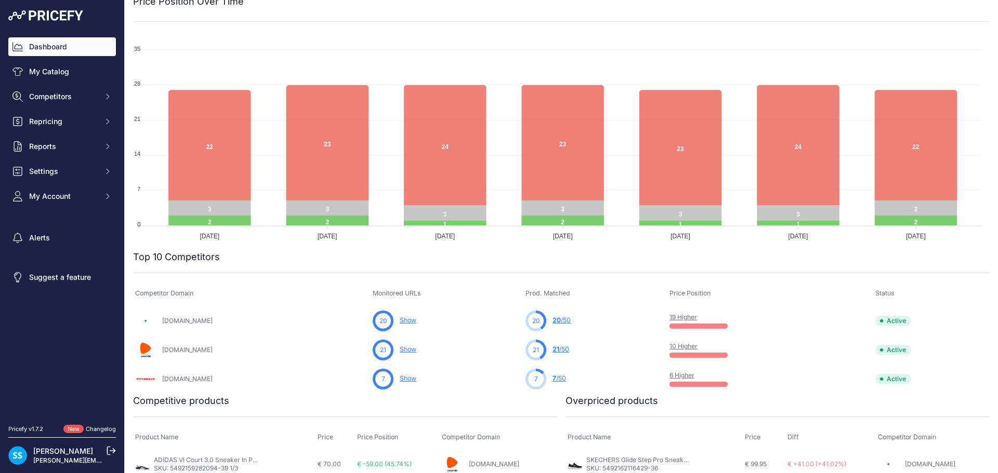
click at [669, 349] on link "10 Higher" at bounding box center [683, 346] width 28 height 8
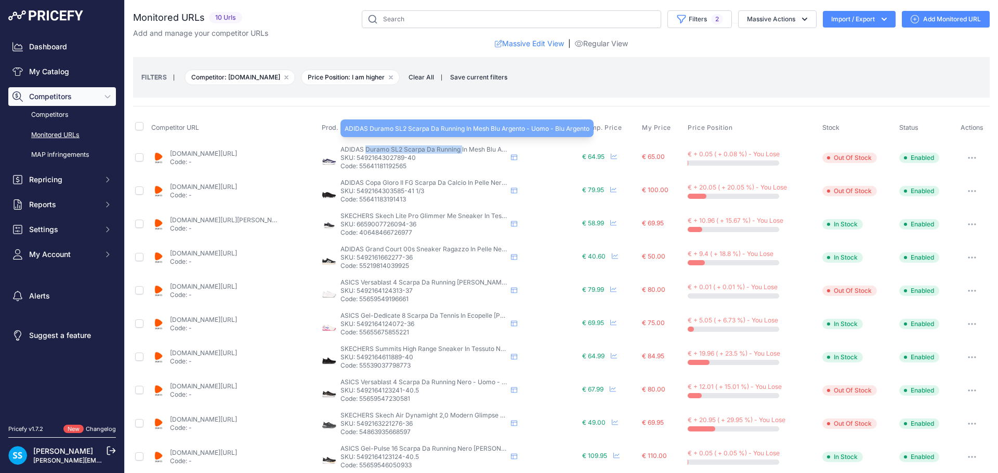
drag, startPoint x: 363, startPoint y: 149, endPoint x: 459, endPoint y: 145, distance: 96.7
click at [459, 145] on span "ADIDAS Duramo SL2 Scarpa Da Running In Mesh Blu Argento - Uomo - Blu Argento" at bounding box center [462, 149] width 245 height 8
copy span "Duramo SL2 Scarpa Da Running"
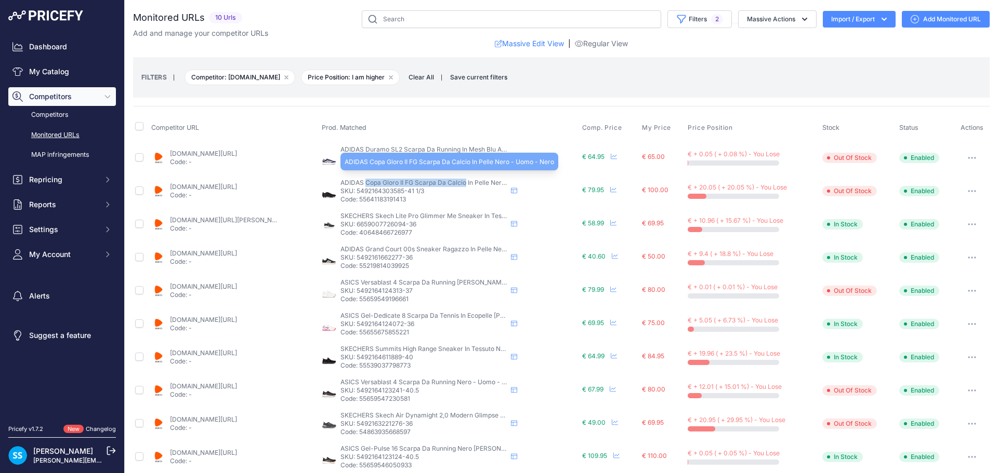
drag, startPoint x: 363, startPoint y: 185, endPoint x: 464, endPoint y: 185, distance: 100.8
click at [464, 185] on span "ADIDAS Copa Gloro II FG Scarpa Da Calcio In Pelle Nero - Uomo - Nero" at bounding box center [444, 183] width 209 height 8
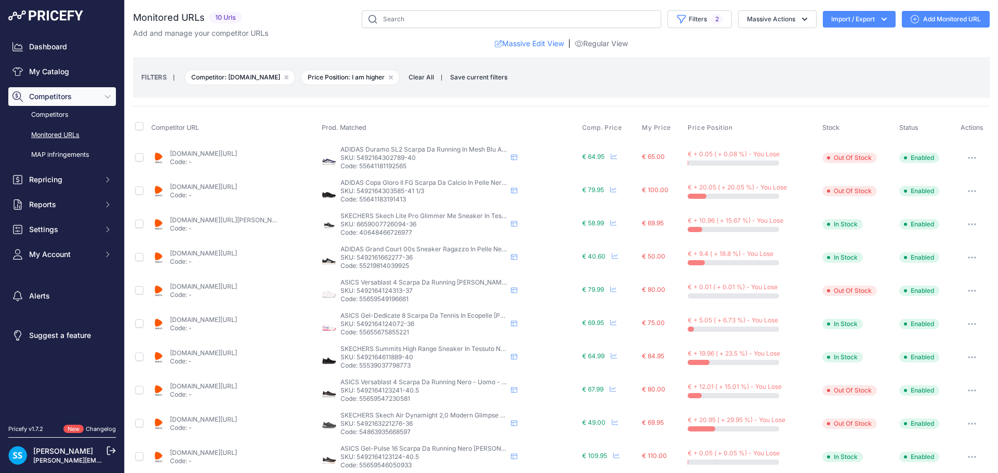
click at [467, 200] on p "Code: 55641183191413" at bounding box center [423, 199] width 166 height 8
drag, startPoint x: 363, startPoint y: 151, endPoint x: 457, endPoint y: 153, distance: 94.1
click at [457, 153] on p "ADIDAS Duramo SL2 Scarpa Da Running In Mesh Blu Argento - Uomo - Blu Argento" at bounding box center [423, 149] width 166 height 8
copy span "Duramo SL2 Scarpa Da Running"
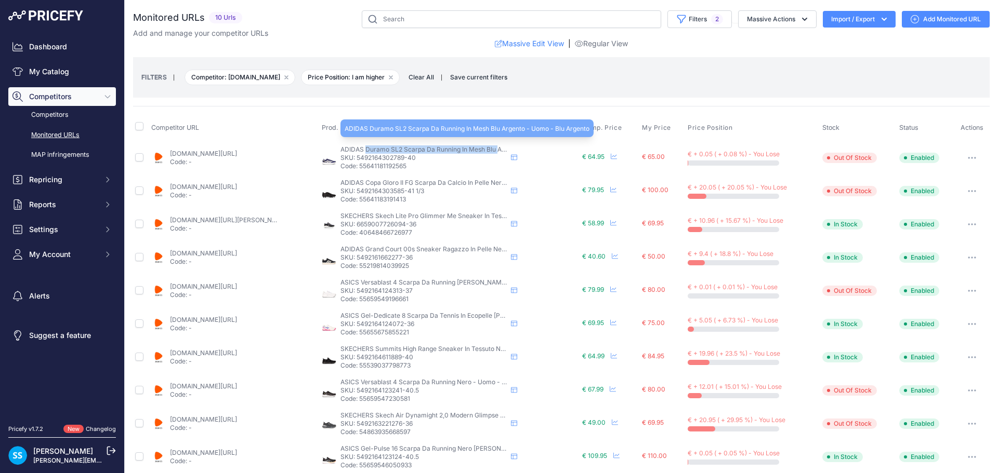
drag, startPoint x: 496, startPoint y: 150, endPoint x: 364, endPoint y: 148, distance: 132.0
click at [364, 148] on span "ADIDAS Duramo SL2 Scarpa Da Running In Mesh Blu Argento - Uomo - Blu Argento" at bounding box center [462, 149] width 245 height 8
copy span "Duramo SL2 Scarpa Da Running In Mesh Blu"
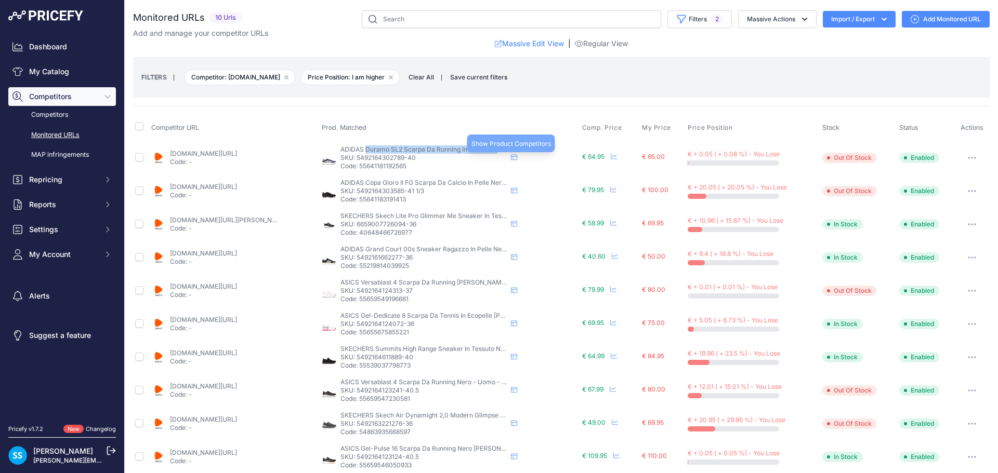
click at [511, 157] on icon at bounding box center [514, 158] width 6 height 6
click at [711, 20] on span "2" at bounding box center [717, 19] width 12 height 10
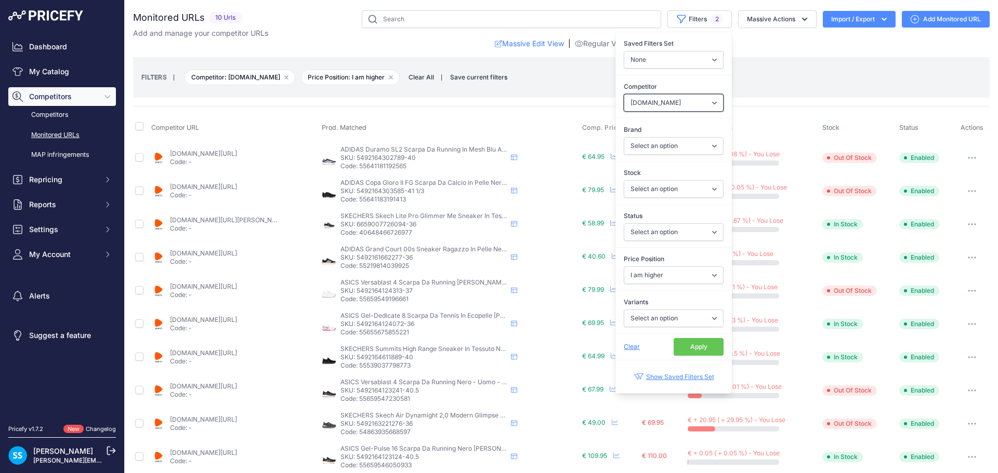
click at [689, 105] on select "Select an option escarpe.it pittarello.com zalando.it" at bounding box center [673, 103] width 100 height 18
